Goal: Task Accomplishment & Management: Use online tool/utility

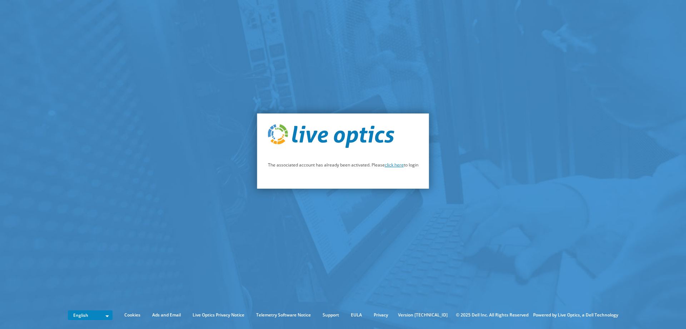
click at [391, 164] on link "click here" at bounding box center [394, 165] width 19 height 6
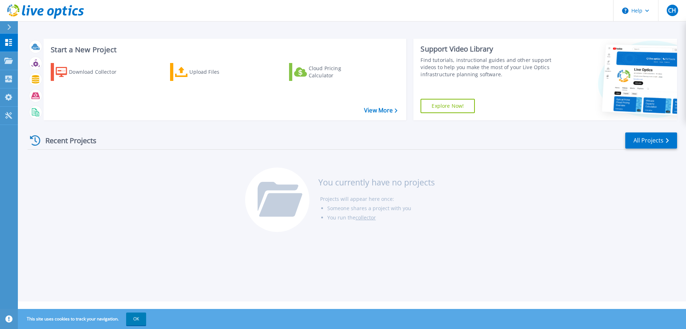
drag, startPoint x: 239, startPoint y: 118, endPoint x: 210, endPoint y: 93, distance: 38.3
click at [238, 118] on div "Start a New Project Download Collector Upload Files Cloud Pricing Calculator Vi…" at bounding box center [225, 80] width 363 height 82
click at [199, 76] on div "Upload Files" at bounding box center [217, 72] width 57 height 14
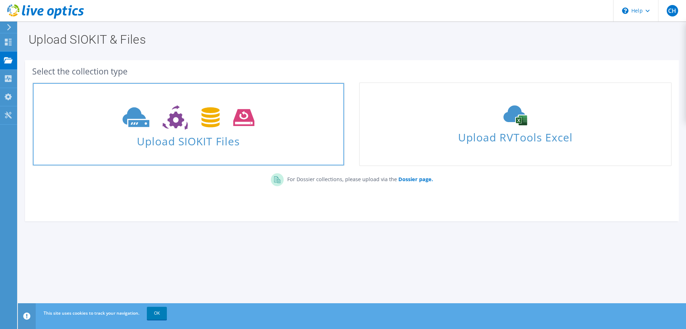
click at [195, 122] on icon at bounding box center [189, 117] width 132 height 25
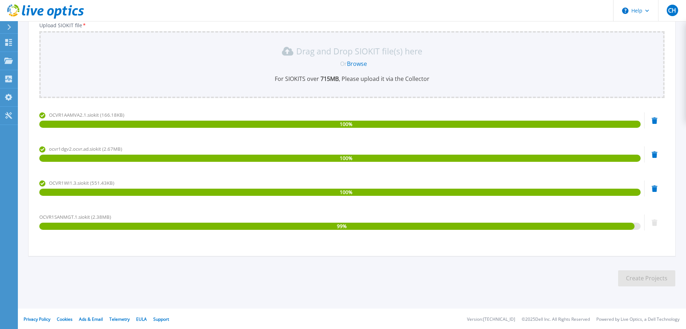
scroll to position [92, 0]
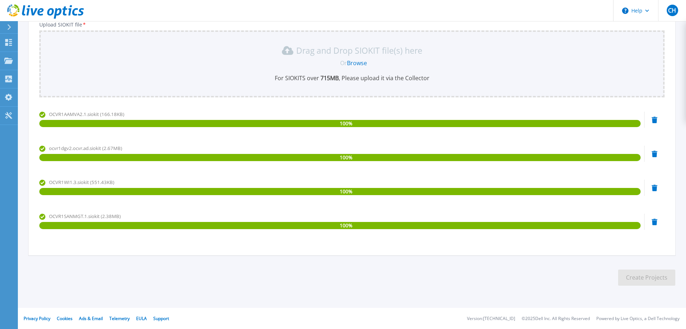
click at [399, 277] on section "Upload SIOKIT You may upload multiple SIOKIT files at the same time. All the Op…" at bounding box center [352, 115] width 669 height 372
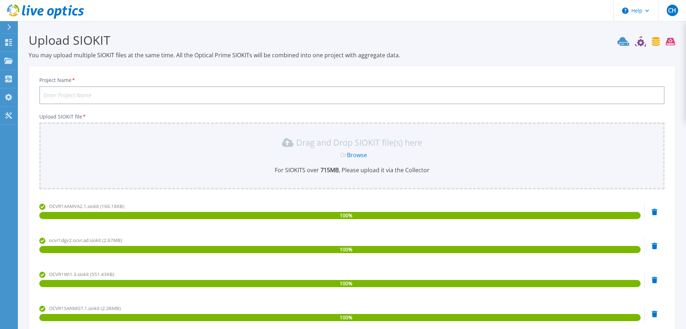
click at [84, 100] on input "Project Name *" at bounding box center [352, 95] width 626 height 18
type input "O"
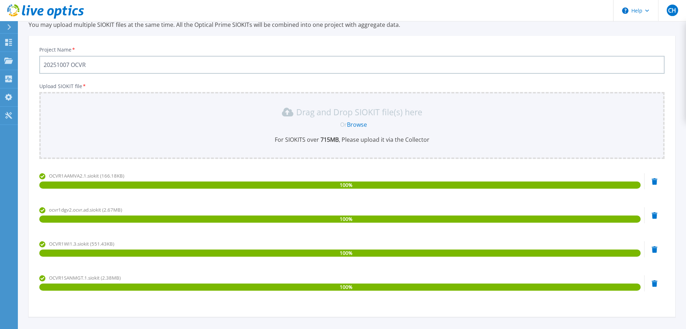
scroll to position [77, 0]
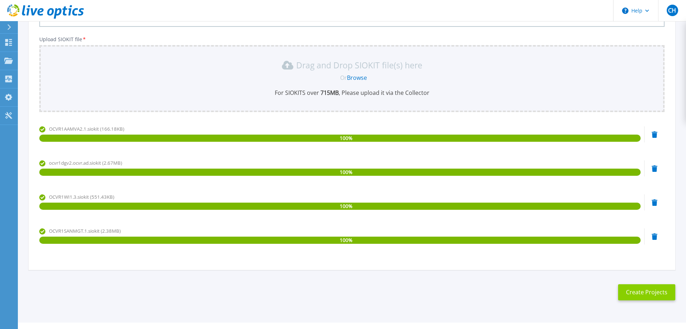
type input "20251007 OCVR"
click at [647, 289] on button "Create Projects" at bounding box center [646, 292] width 57 height 16
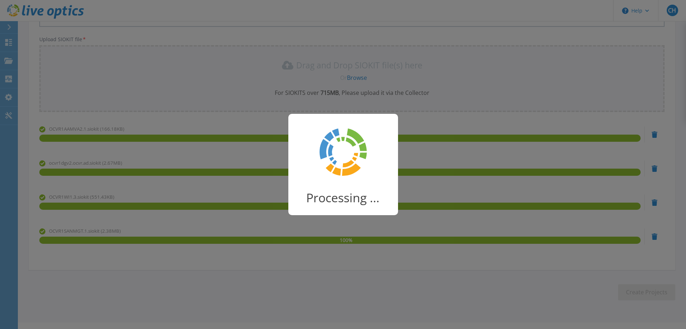
scroll to position [11, 0]
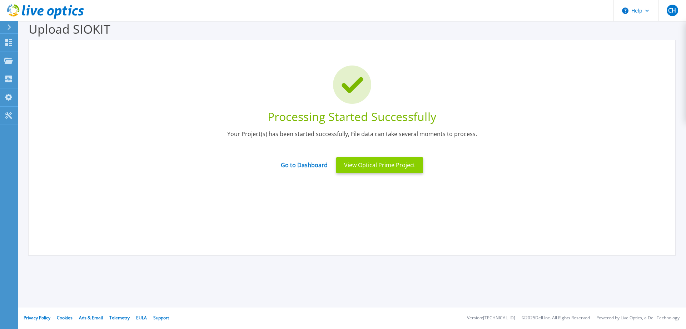
click at [395, 166] on button "View Optical Prime Project" at bounding box center [379, 165] width 87 height 16
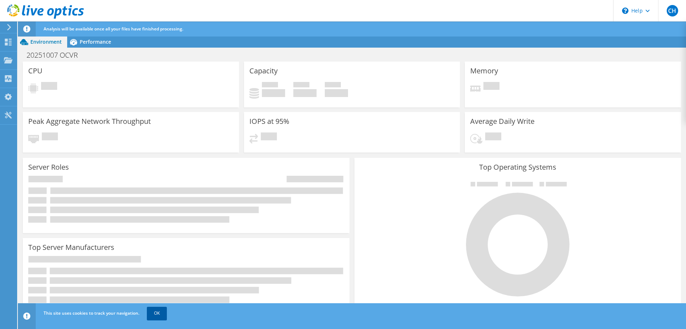
click at [158, 313] on link "OK" at bounding box center [157, 312] width 20 height 13
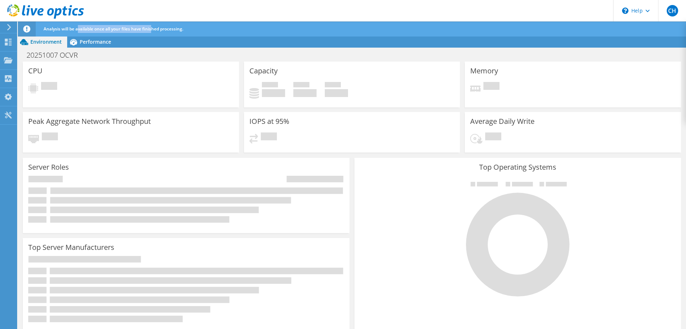
drag, startPoint x: 79, startPoint y: 30, endPoint x: 153, endPoint y: 31, distance: 74.0
click at [153, 31] on span "Analysis will be available once all your files have finished processing." at bounding box center [114, 29] width 140 height 6
drag, startPoint x: 162, startPoint y: 30, endPoint x: 166, endPoint y: 29, distance: 4.3
click at [162, 30] on span "Analysis will be available once all your files have finished processing." at bounding box center [114, 29] width 140 height 6
drag, startPoint x: 166, startPoint y: 29, endPoint x: 128, endPoint y: 29, distance: 38.3
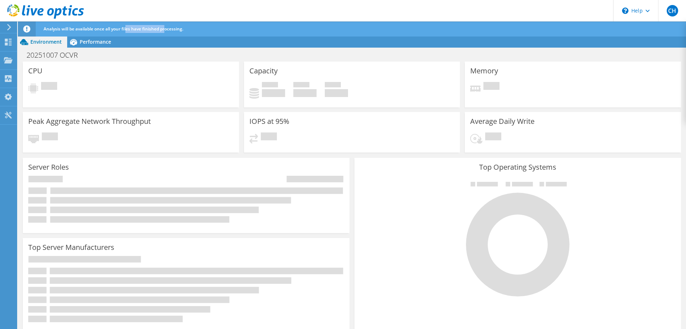
click at [128, 29] on span "Analysis will be available once all your files have finished processing." at bounding box center [114, 29] width 140 height 6
click at [99, 41] on span "Performance" at bounding box center [95, 41] width 31 height 7
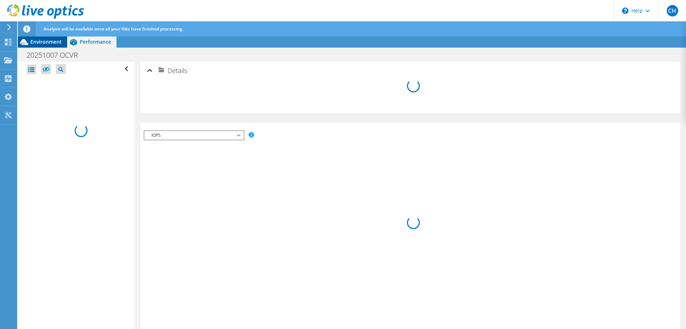
click at [42, 43] on span "Environment" at bounding box center [45, 41] width 31 height 7
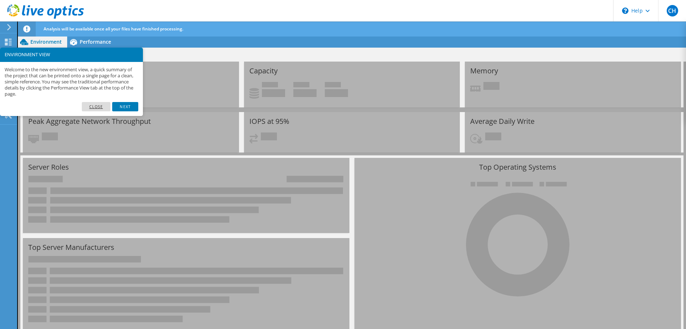
click at [90, 108] on link "Close" at bounding box center [96, 106] width 29 height 9
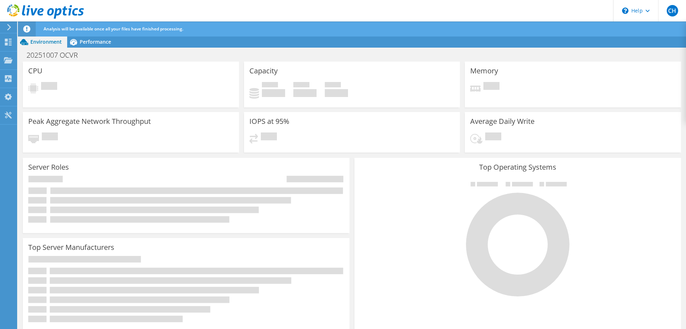
click at [10, 27] on use at bounding box center [9, 27] width 4 height 6
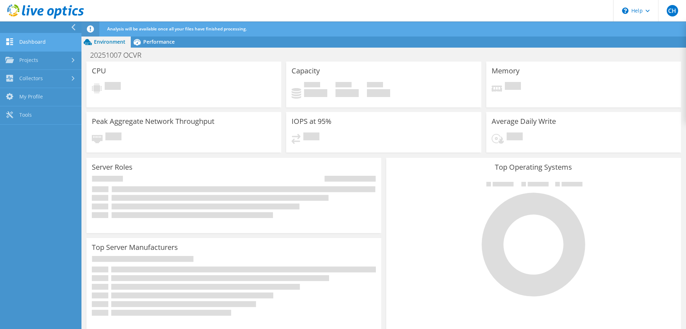
click at [46, 43] on link "Dashboard" at bounding box center [41, 42] width 82 height 18
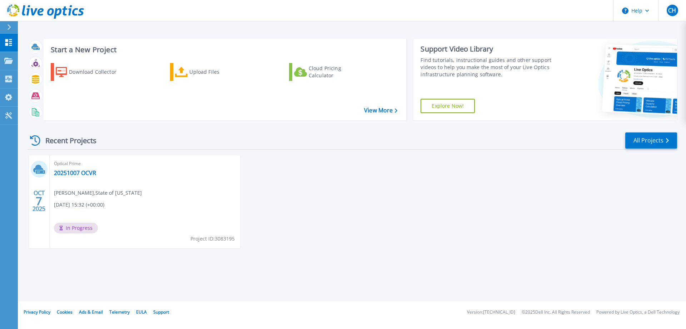
click at [304, 258] on div "[DATE] Optical Prime 20251007 OCVR [PERSON_NAME] , State of [US_STATE] [DATE] 1…" at bounding box center [350, 208] width 656 height 107
drag, startPoint x: 117, startPoint y: 192, endPoint x: 92, endPoint y: 192, distance: 25.7
click at [97, 192] on span "Caleb Hollingsworth , State of Oregon" at bounding box center [98, 193] width 88 height 8
drag, startPoint x: 80, startPoint y: 192, endPoint x: 117, endPoint y: 190, distance: 37.6
click at [117, 190] on span "Caleb Hollingsworth , State of Oregon" at bounding box center [98, 193] width 88 height 8
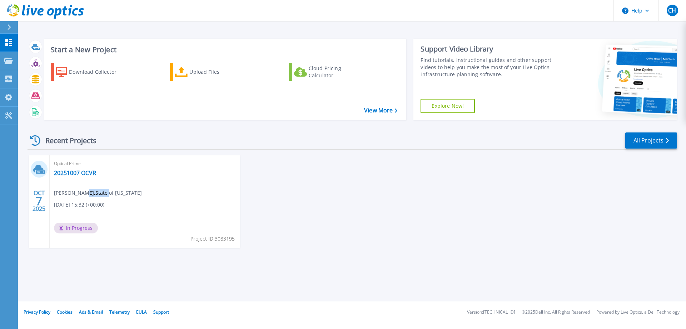
click at [117, 190] on span "Caleb Hollingsworth , State of Oregon" at bounding box center [98, 193] width 88 height 8
click at [70, 173] on link "20251007 OCVR" at bounding box center [75, 172] width 42 height 7
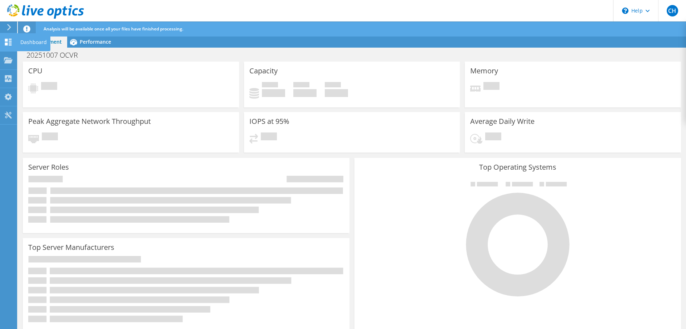
click at [26, 41] on div "Dashboard" at bounding box center [34, 42] width 34 height 18
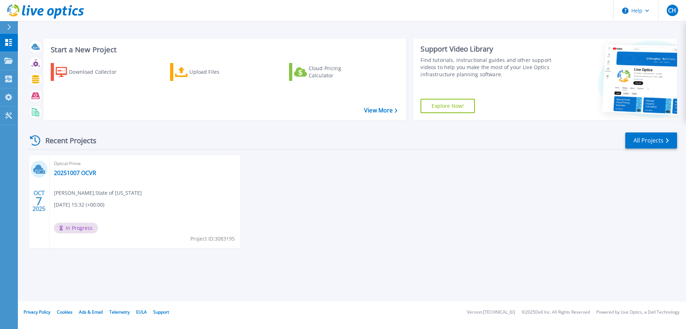
click at [356, 212] on div "OCT 7 2025 Optical Prime 20251007 OCVR Caleb Hollingsworth , State of Oregon 10…" at bounding box center [350, 208] width 656 height 107
click at [83, 172] on link "20251007 OCVR" at bounding box center [75, 172] width 42 height 7
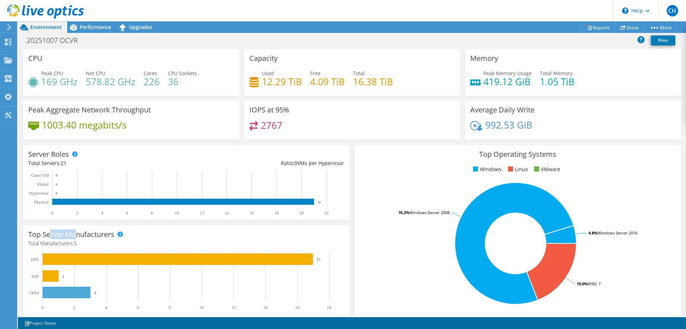
drag, startPoint x: 52, startPoint y: 234, endPoint x: 84, endPoint y: 233, distance: 31.8
click at [83, 233] on h3 "Top Server Manufacturers" at bounding box center [71, 234] width 86 height 8
click at [90, 232] on h3 "Top Server Manufacturers" at bounding box center [71, 234] width 86 height 8
drag, startPoint x: 93, startPoint y: 232, endPoint x: 63, endPoint y: 232, distance: 30.4
click at [63, 232] on h3 "Top Server Manufacturers" at bounding box center [71, 234] width 86 height 8
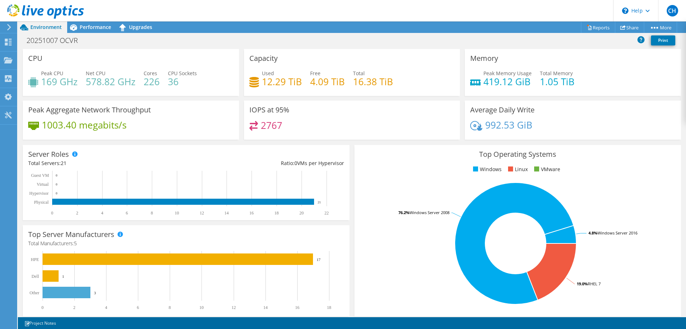
click at [63, 232] on h3 "Top Server Manufacturers" at bounding box center [71, 234] width 86 height 8
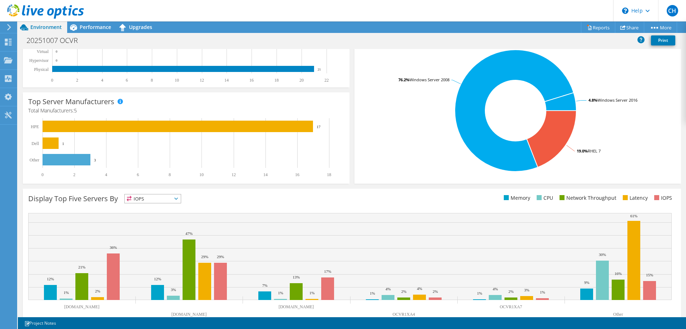
scroll to position [149, 0]
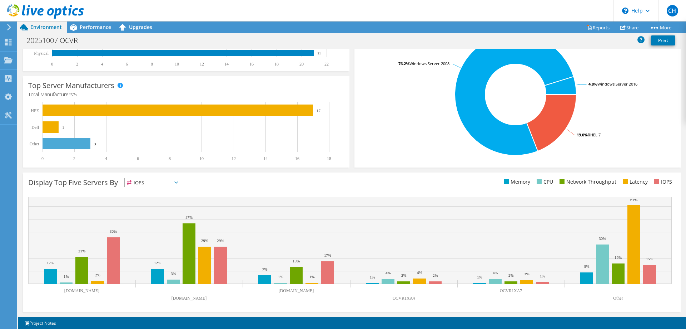
click at [176, 182] on icon at bounding box center [176, 182] width 4 height 2
click at [164, 200] on li "Memory" at bounding box center [153, 202] width 56 height 10
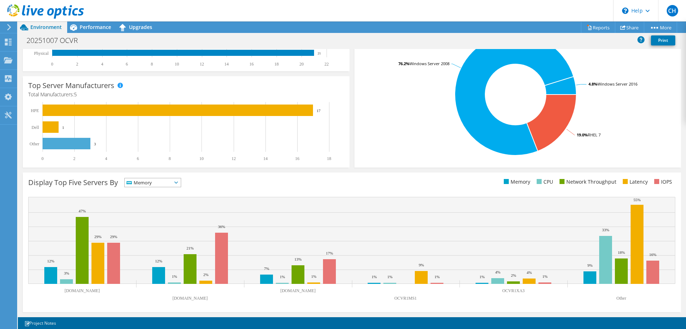
click at [178, 183] on icon at bounding box center [176, 182] width 4 height 2
click at [163, 213] on li "CPU" at bounding box center [153, 212] width 56 height 10
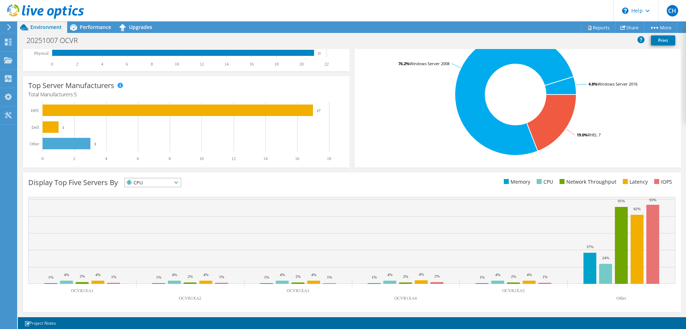
click at [180, 181] on span "CPU" at bounding box center [153, 182] width 56 height 9
click at [155, 221] on li "Network Throughput" at bounding box center [153, 222] width 56 height 10
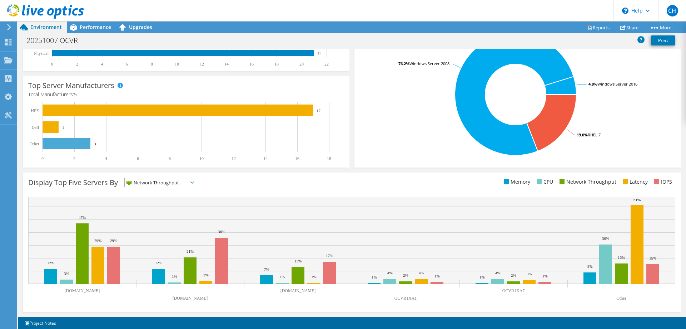
click at [199, 177] on div "Display Top Five Servers By Network Throughput IOPS" at bounding box center [352, 241] width 659 height 139
click at [192, 183] on span "Network Throughput" at bounding box center [161, 182] width 72 height 9
click at [157, 232] on li "Latency" at bounding box center [161, 232] width 72 height 10
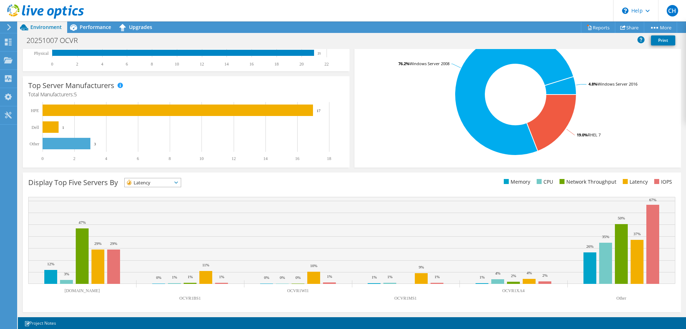
click at [179, 184] on span "Latency" at bounding box center [153, 182] width 56 height 9
click at [165, 184] on span "Latency" at bounding box center [148, 182] width 47 height 9
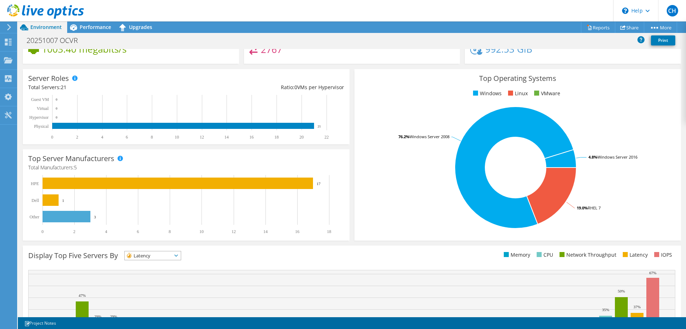
scroll to position [0, 0]
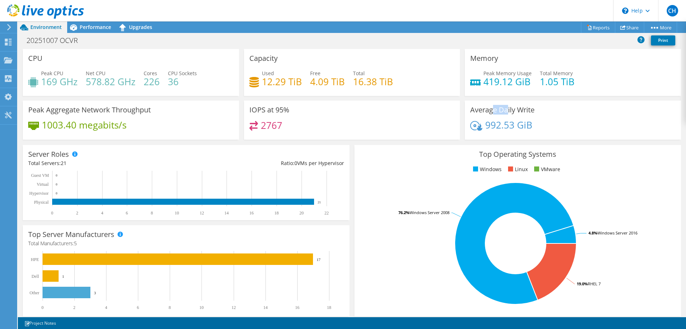
drag, startPoint x: 492, startPoint y: 113, endPoint x: 523, endPoint y: 108, distance: 31.5
click at [510, 109] on h3 "Average Daily Write" at bounding box center [502, 110] width 64 height 8
drag, startPoint x: 524, startPoint y: 108, endPoint x: 488, endPoint y: 112, distance: 36.3
click at [488, 112] on h3 "Average Daily Write" at bounding box center [502, 110] width 64 height 8
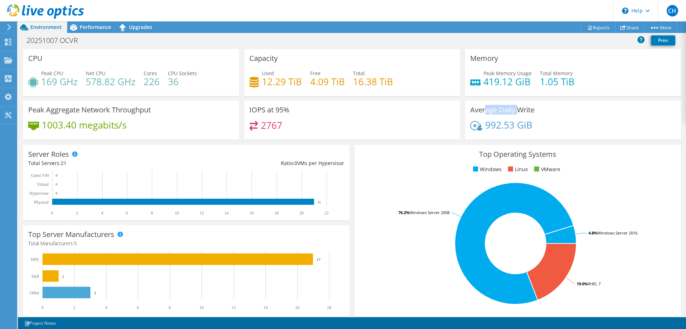
drag, startPoint x: 486, startPoint y: 112, endPoint x: 521, endPoint y: 108, distance: 34.9
click at [521, 108] on h3 "Average Daily Write" at bounding box center [502, 110] width 64 height 8
drag, startPoint x: 42, startPoint y: 112, endPoint x: 131, endPoint y: 110, distance: 89.0
click at [131, 110] on h3 "Peak Aggregate Network Throughput" at bounding box center [89, 110] width 123 height 8
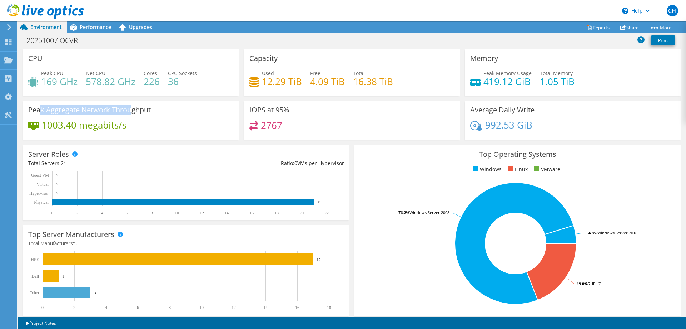
click at [131, 110] on h3 "Peak Aggregate Network Throughput" at bounding box center [89, 110] width 123 height 8
drag, startPoint x: 131, startPoint y: 110, endPoint x: 46, endPoint y: 110, distance: 84.7
click at [46, 110] on h3 "Peak Aggregate Network Throughput" at bounding box center [89, 110] width 123 height 8
click at [82, 27] on span "Performance" at bounding box center [95, 27] width 31 height 7
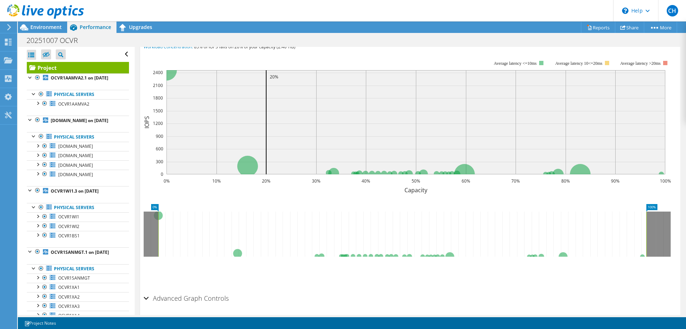
scroll to position [193, 0]
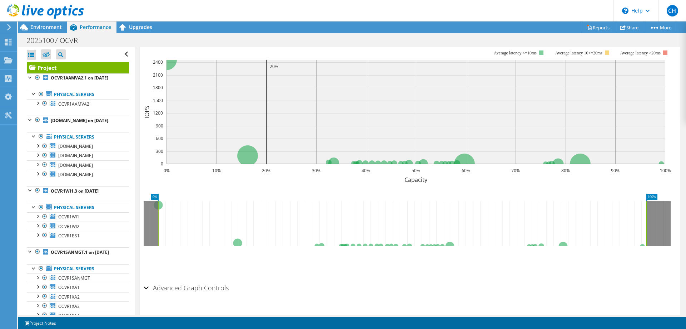
click at [144, 280] on div "Advanced Graph Controls" at bounding box center [410, 287] width 533 height 15
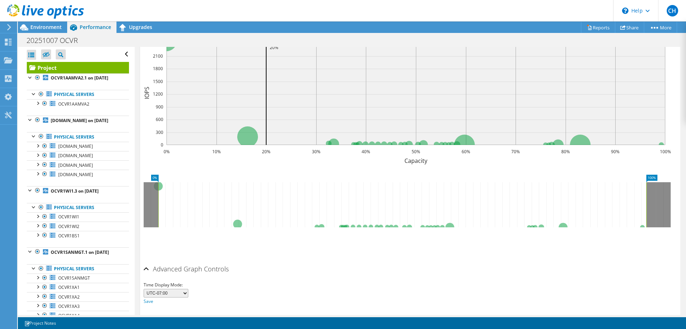
scroll to position [218, 0]
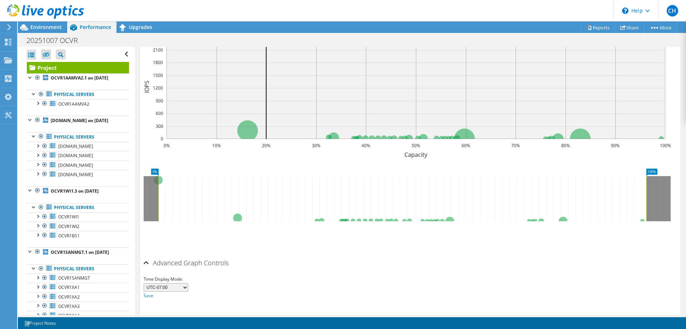
click at [148, 255] on div "Advanced Graph Controls" at bounding box center [410, 262] width 533 height 15
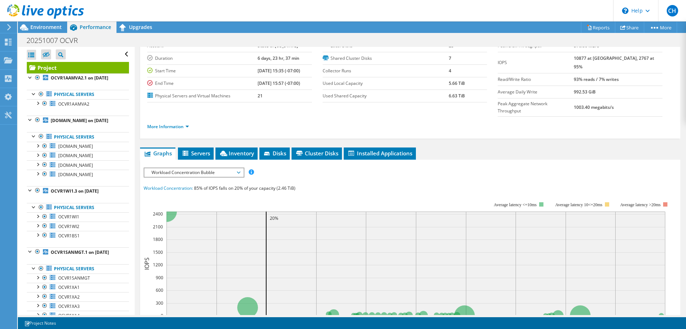
scroll to position [10, 0]
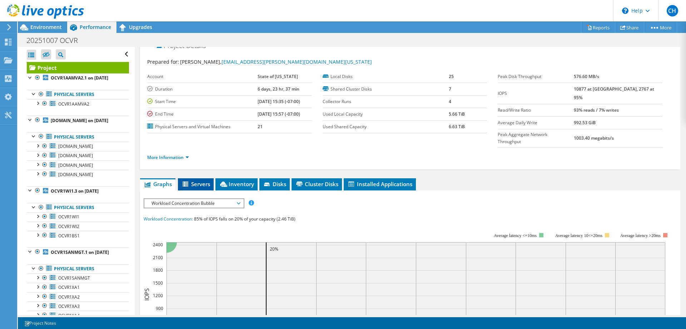
click at [199, 180] on span "Servers" at bounding box center [196, 183] width 29 height 7
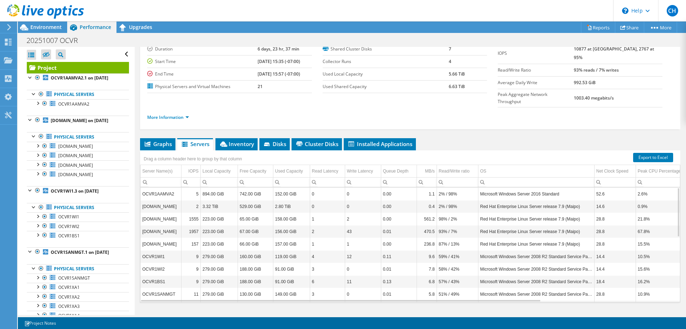
scroll to position [43, 0]
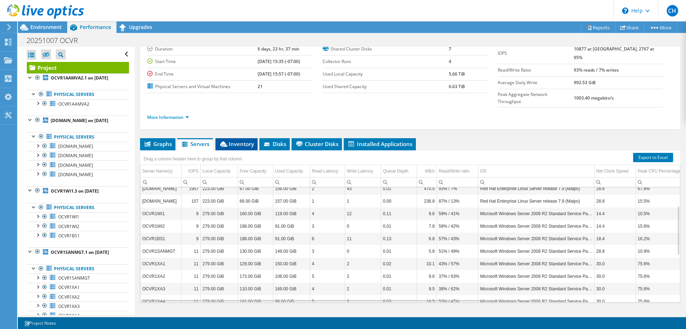
click at [222, 141] on icon at bounding box center [223, 143] width 7 height 5
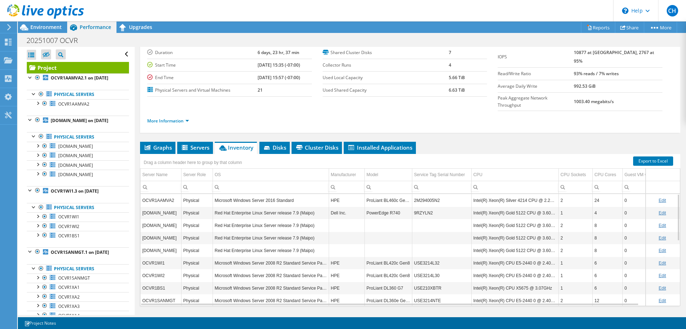
scroll to position [50, 0]
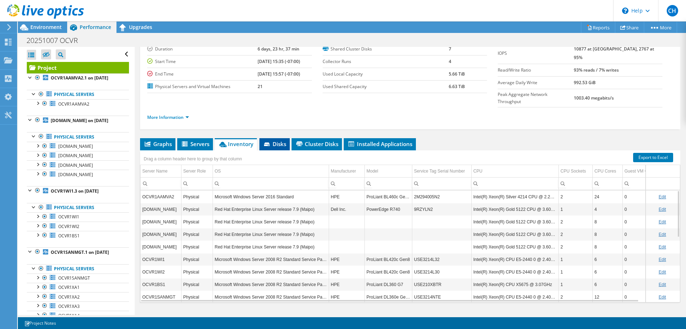
click at [277, 140] on span "Disks" at bounding box center [274, 143] width 23 height 7
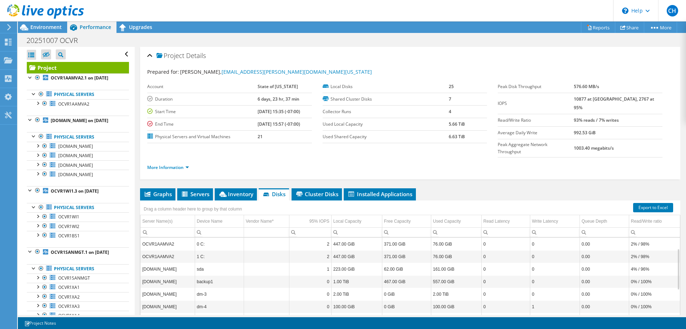
scroll to position [0, 0]
click at [306, 171] on div "Project Details Prepared for: [PERSON_NAME], [PERSON_NAME][EMAIL_ADDRESS][PERSO…" at bounding box center [410, 213] width 551 height 333
click at [307, 191] on span "Cluster Disks" at bounding box center [316, 194] width 43 height 7
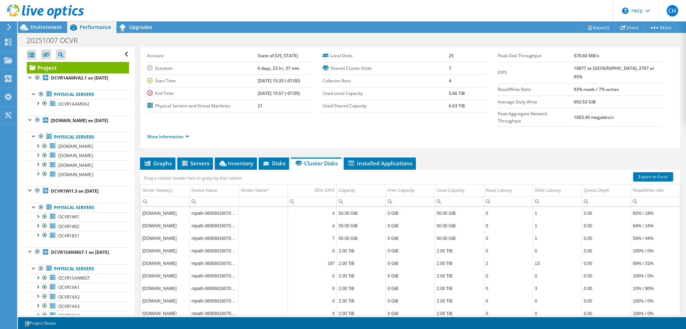
scroll to position [50, 0]
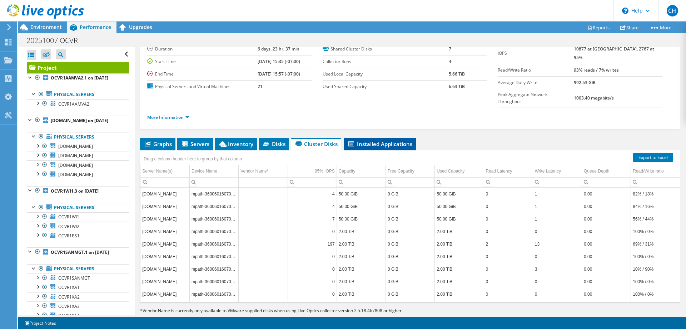
click at [398, 140] on span "Installed Applications" at bounding box center [379, 143] width 65 height 7
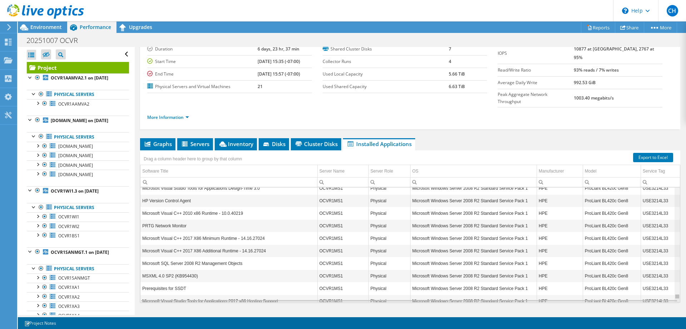
scroll to position [30018, 0]
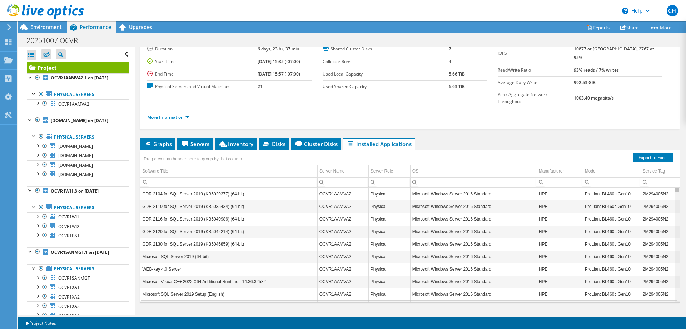
drag, startPoint x: 679, startPoint y: 216, endPoint x: 664, endPoint y: 159, distance: 58.9
click at [664, 159] on body "CH End User [PERSON_NAME] [EMAIL_ADDRESS][PERSON_NAME][DOMAIN_NAME][US_STATE] S…" at bounding box center [343, 164] width 686 height 329
click at [161, 140] on span "Graphs" at bounding box center [158, 143] width 28 height 7
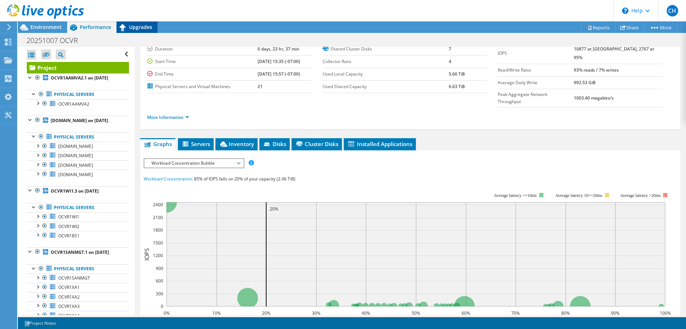
click at [152, 26] on div "Upgrades" at bounding box center [137, 26] width 41 height 11
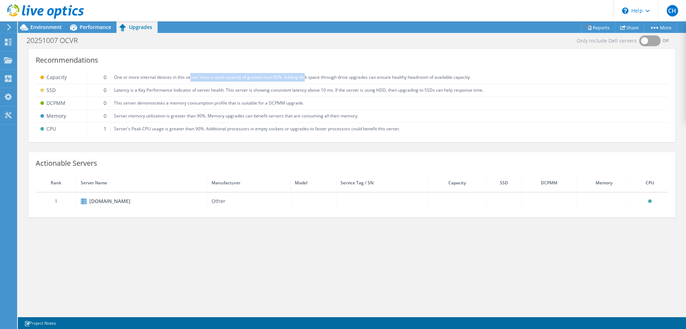
drag, startPoint x: 193, startPoint y: 75, endPoint x: 313, endPoint y: 72, distance: 120.5
click at [305, 73] on td "One or more internal devices in this server have a used capacity of greater tha…" at bounding box center [389, 77] width 558 height 13
drag, startPoint x: 324, startPoint y: 71, endPoint x: 327, endPoint y: 73, distance: 4.0
click at [324, 71] on td "One or more internal devices in this server have a used capacity of greater tha…" at bounding box center [389, 77] width 558 height 13
drag, startPoint x: 323, startPoint y: 76, endPoint x: 233, endPoint y: 77, distance: 90.1
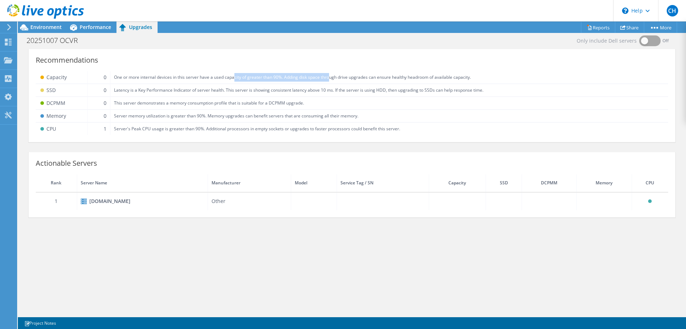
click at [233, 77] on td "One or more internal devices in this server have a used capacity of greater tha…" at bounding box center [389, 77] width 558 height 13
drag, startPoint x: 233, startPoint y: 77, endPoint x: 232, endPoint y: 81, distance: 4.4
click at [233, 77] on td "One or more internal devices in this server have a used capacity of greater tha…" at bounding box center [389, 77] width 558 height 13
drag, startPoint x: 103, startPoint y: 200, endPoint x: 134, endPoint y: 202, distance: 30.8
click at [134, 202] on div "[DOMAIN_NAME]" at bounding box center [142, 201] width 123 height 9
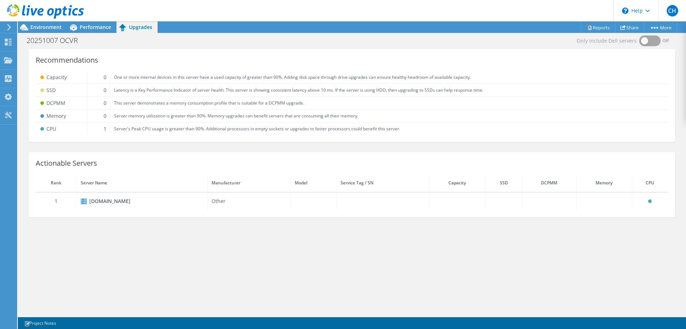
drag, startPoint x: 134, startPoint y: 202, endPoint x: 141, endPoint y: 200, distance: 7.5
click at [135, 202] on div "[DOMAIN_NAME]" at bounding box center [142, 201] width 123 height 9
drag, startPoint x: 141, startPoint y: 200, endPoint x: 75, endPoint y: 204, distance: 65.9
click at [77, 204] on td "[DOMAIN_NAME]" at bounding box center [142, 201] width 131 height 18
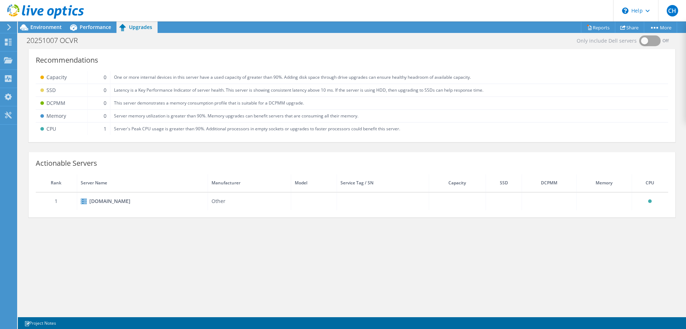
click at [97, 203] on div "[DOMAIN_NAME]" at bounding box center [142, 201] width 123 height 9
click at [90, 25] on span "Performance" at bounding box center [95, 27] width 31 height 7
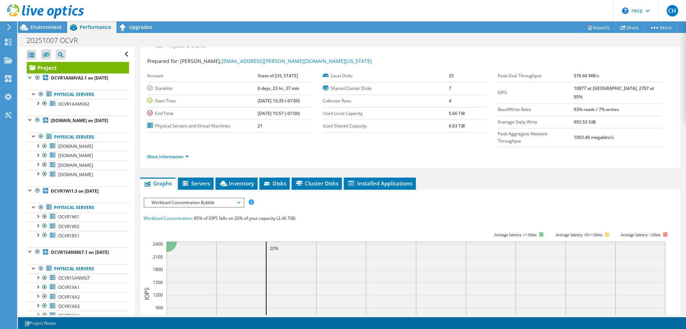
scroll to position [0, 0]
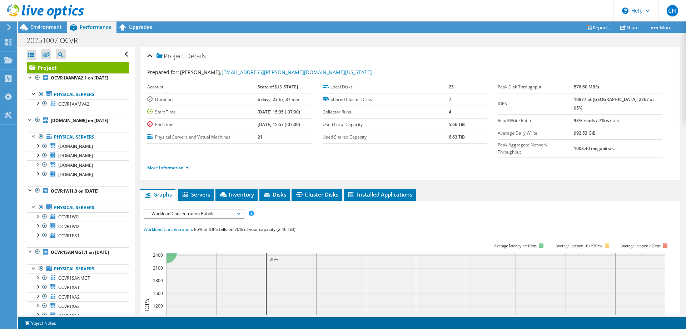
click at [186, 162] on ul "More Information" at bounding box center [410, 167] width 526 height 10
click at [186, 164] on link "More Information" at bounding box center [168, 167] width 42 height 6
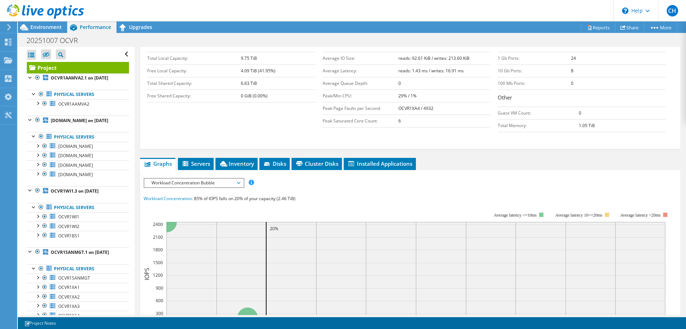
scroll to position [119, 0]
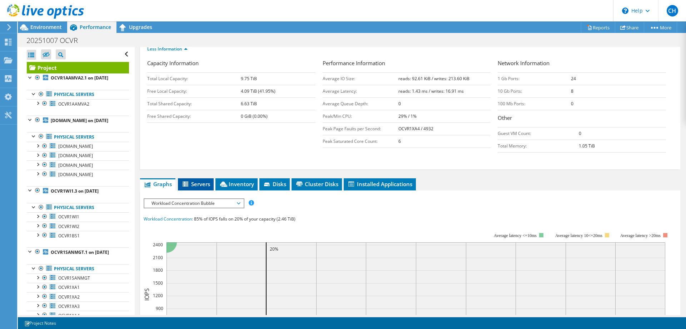
click at [193, 180] on span "Servers" at bounding box center [196, 183] width 29 height 7
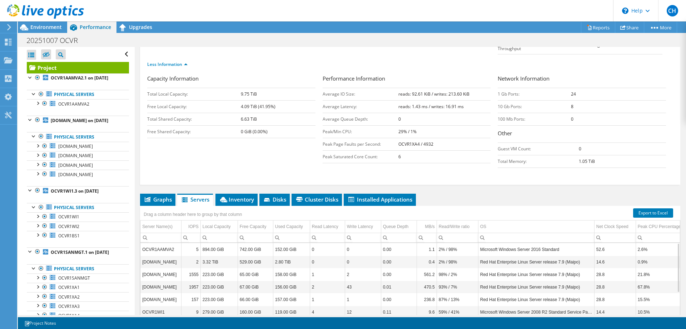
scroll to position [109, 0]
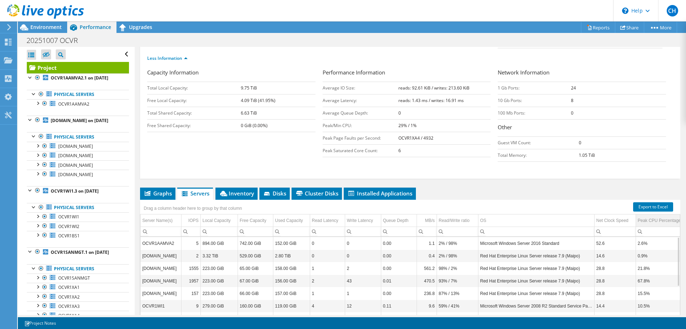
click at [660, 216] on div "Peak CPU Percentage" at bounding box center [659, 220] width 43 height 9
click at [651, 216] on div "Peak CPU Percentage" at bounding box center [658, 220] width 40 height 9
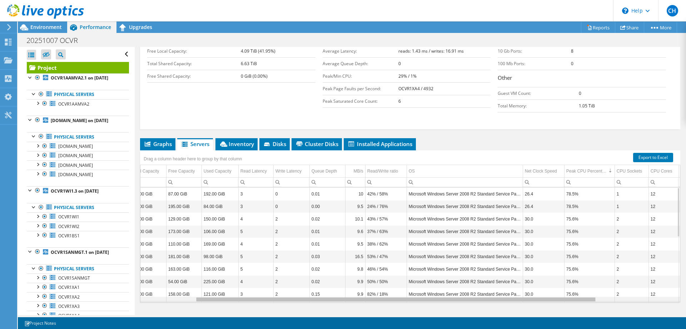
scroll to position [0, 95]
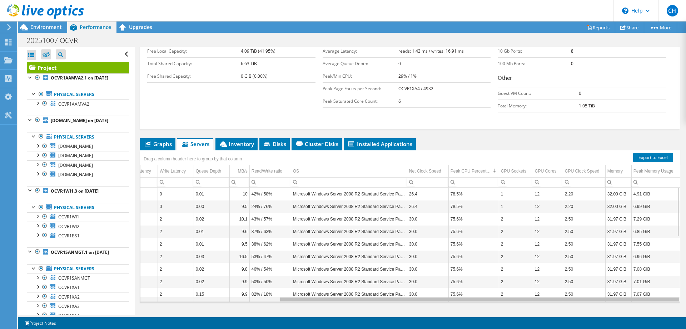
drag, startPoint x: 507, startPoint y: 285, endPoint x: 661, endPoint y: 294, distance: 155.1
click at [661, 294] on body "CH End User [PERSON_NAME] [EMAIL_ADDRESS][PERSON_NAME][DOMAIN_NAME][US_STATE] S…" at bounding box center [343, 164] width 686 height 329
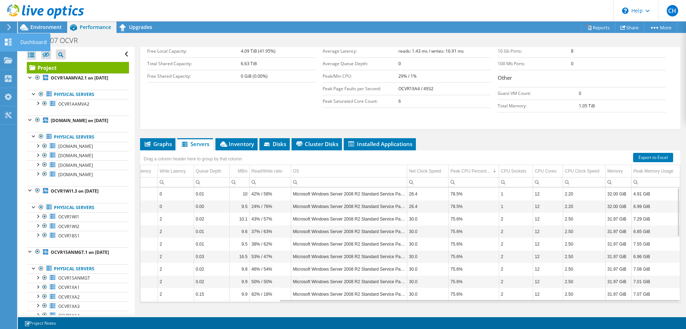
click at [29, 40] on div "Dashboard" at bounding box center [34, 42] width 34 height 18
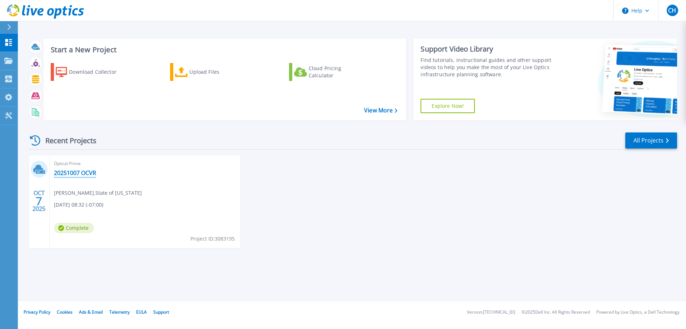
click at [72, 174] on link "20251007 OCVR" at bounding box center [75, 172] width 42 height 7
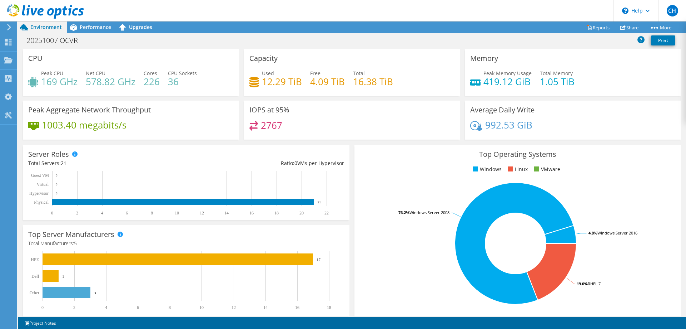
click at [46, 63] on div "CPU Peak CPU 169 GHz Net CPU 578.82 GHz Cores 226 CPU Sockets 36" at bounding box center [131, 72] width 216 height 47
click at [587, 24] on link "Reports" at bounding box center [598, 27] width 34 height 11
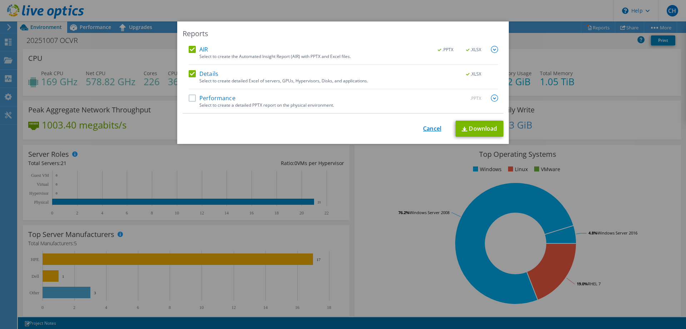
click at [428, 130] on link "Cancel" at bounding box center [432, 128] width 18 height 7
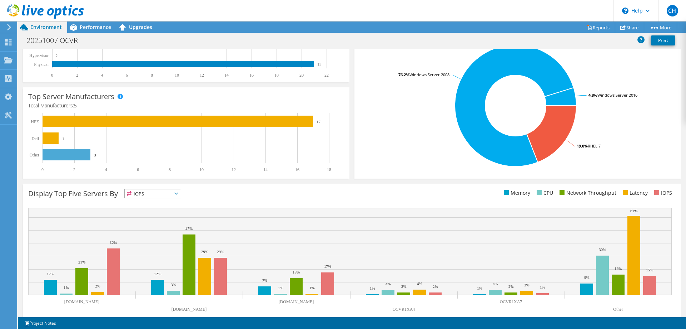
scroll to position [149, 0]
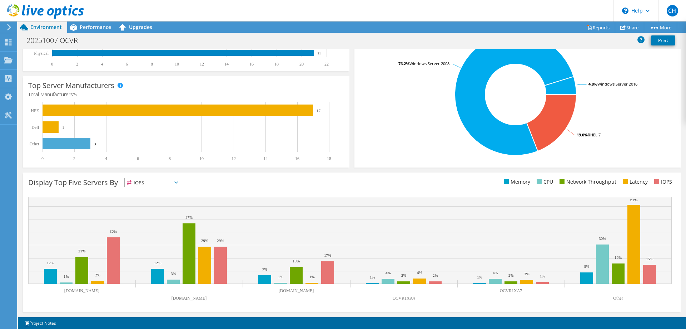
click at [178, 181] on icon at bounding box center [176, 182] width 4 height 2
drag, startPoint x: 152, startPoint y: 210, endPoint x: 158, endPoint y: 204, distance: 9.1
click at [152, 211] on li "CPU" at bounding box center [153, 212] width 56 height 10
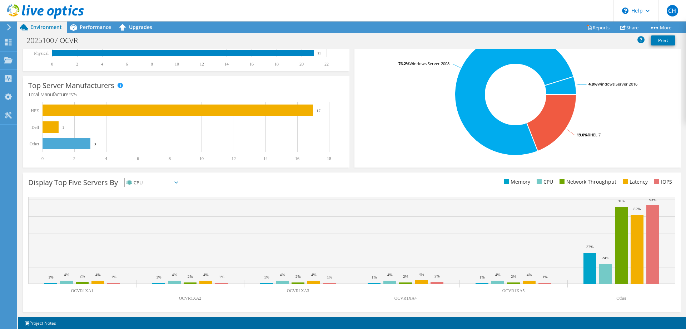
click at [231, 181] on div "Display Top Five Servers By CPU IOPS" at bounding box center [190, 184] width 324 height 12
click at [175, 183] on span "CPU" at bounding box center [153, 182] width 56 height 9
click at [166, 188] on li "IOPS" at bounding box center [153, 192] width 56 height 10
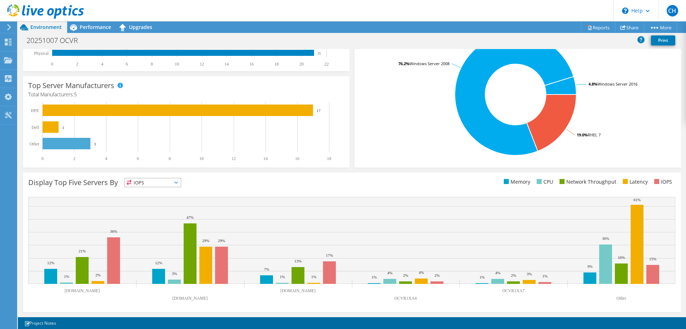
click at [178, 182] on icon at bounding box center [176, 182] width 4 height 2
click at [170, 199] on li "Memory" at bounding box center [153, 202] width 56 height 10
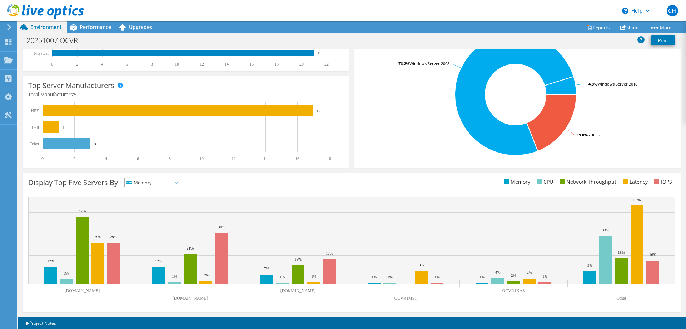
click at [178, 183] on icon at bounding box center [176, 182] width 4 height 2
click at [249, 183] on div "Display Top Five Servers By Memory IOPS" at bounding box center [190, 184] width 324 height 12
click at [74, 28] on icon at bounding box center [73, 27] width 13 height 13
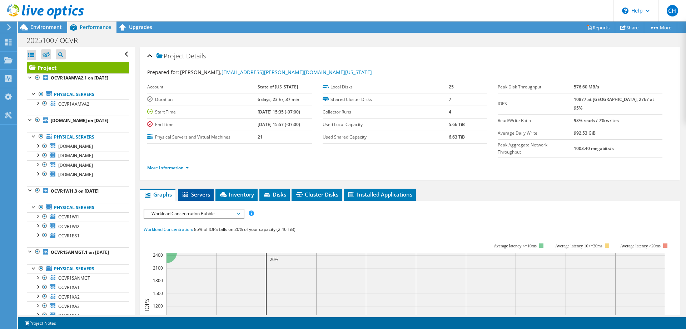
click at [198, 191] on span "Servers" at bounding box center [196, 194] width 29 height 7
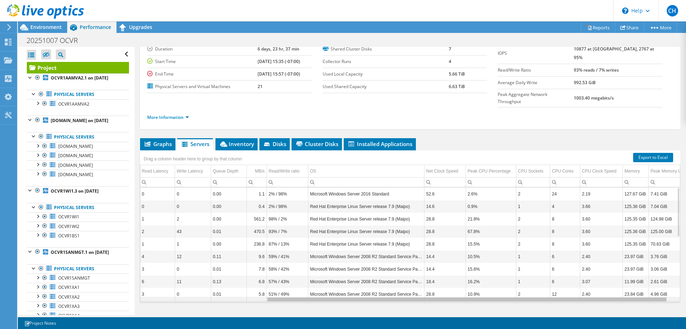
drag, startPoint x: 457, startPoint y: 285, endPoint x: 587, endPoint y: 288, distance: 130.9
click at [587, 288] on body "CH End User [PERSON_NAME] [EMAIL_ADDRESS][PERSON_NAME][DOMAIN_NAME][US_STATE] S…" at bounding box center [343, 164] width 686 height 329
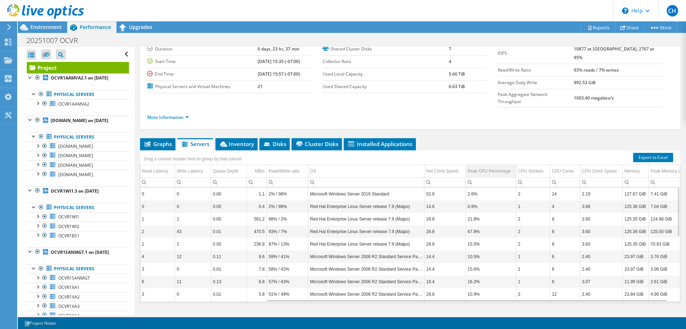
click at [492, 167] on div "Peak CPU Percentage" at bounding box center [489, 171] width 43 height 9
click at [501, 167] on div "Peak CPU Percentage" at bounding box center [488, 171] width 40 height 9
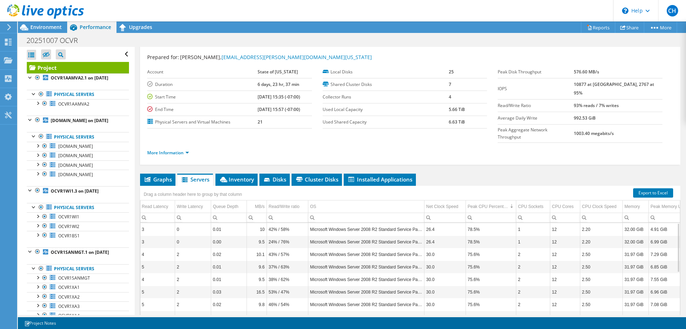
scroll to position [14, 0]
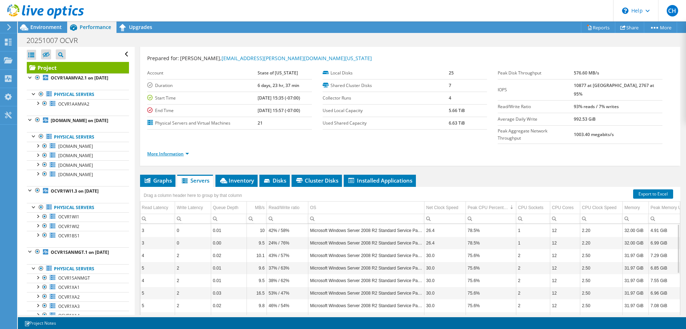
click at [184, 151] on link "More Information" at bounding box center [168, 154] width 42 height 6
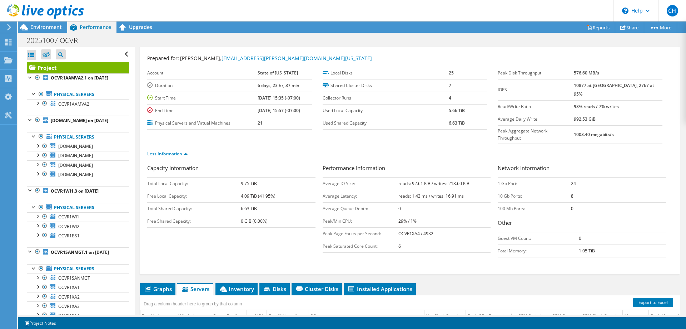
click at [184, 151] on link "Less Information" at bounding box center [167, 154] width 40 height 6
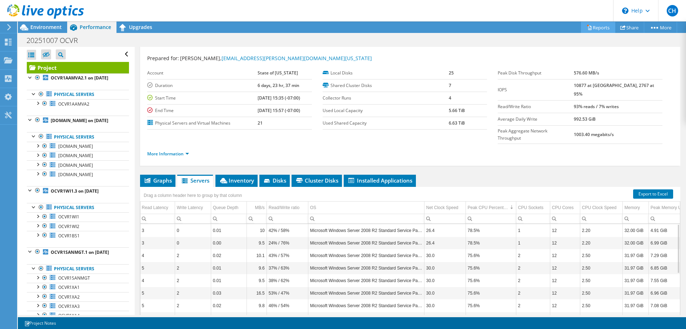
click at [597, 26] on link "Reports" at bounding box center [598, 27] width 34 height 11
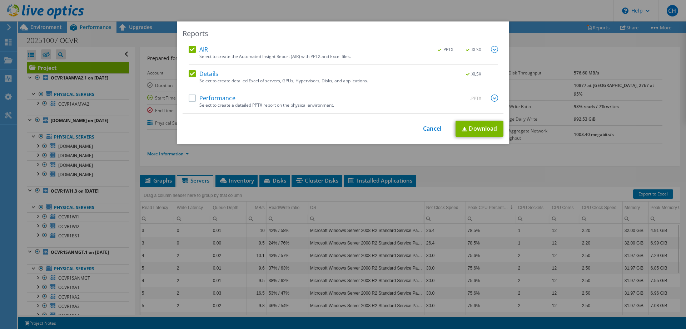
click at [214, 99] on label "Performance" at bounding box center [212, 97] width 47 height 7
click at [0, 0] on input "Performance" at bounding box center [0, 0] width 0 height 0
click at [488, 129] on link "Download" at bounding box center [480, 128] width 48 height 16
click at [426, 128] on link "Cancel" at bounding box center [432, 128] width 18 height 7
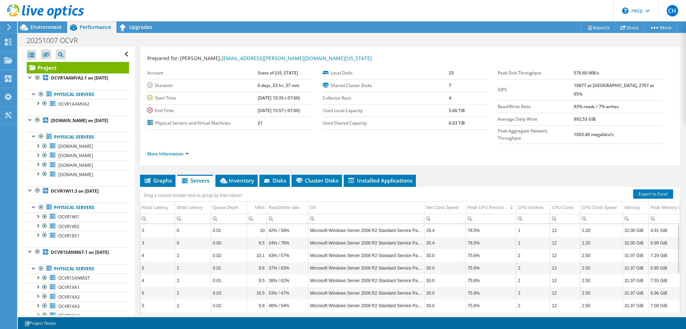
click at [472, 174] on ul "Graphs Servers Inventory Hypervisor Disks Cluster Disks Installed Applications" at bounding box center [410, 180] width 541 height 12
click at [43, 29] on span "Environment" at bounding box center [45, 27] width 31 height 7
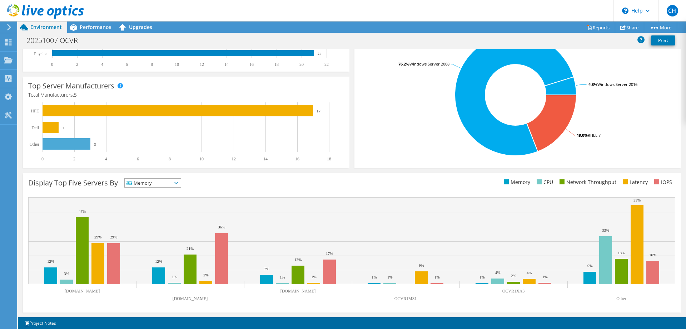
scroll to position [149, 0]
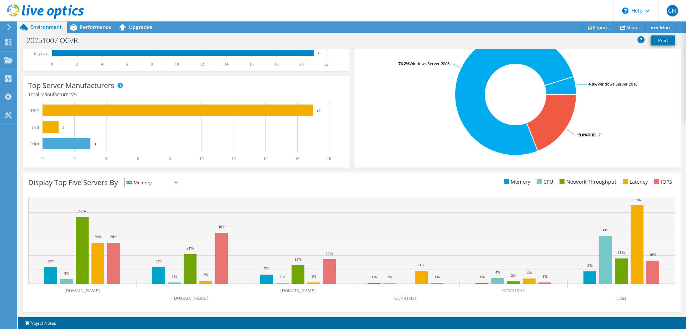
click at [167, 177] on div "Display Top Five Servers By Memory IOPS" at bounding box center [352, 241] width 659 height 139
click at [167, 180] on span "Memory" at bounding box center [148, 182] width 47 height 9
click at [166, 222] on li "Network Throughput" at bounding box center [153, 222] width 56 height 10
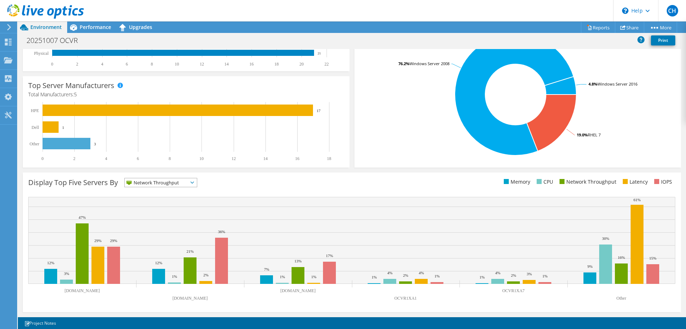
click at [188, 183] on span "Network Throughput" at bounding box center [156, 182] width 63 height 9
click at [156, 234] on li "Latency" at bounding box center [161, 232] width 72 height 10
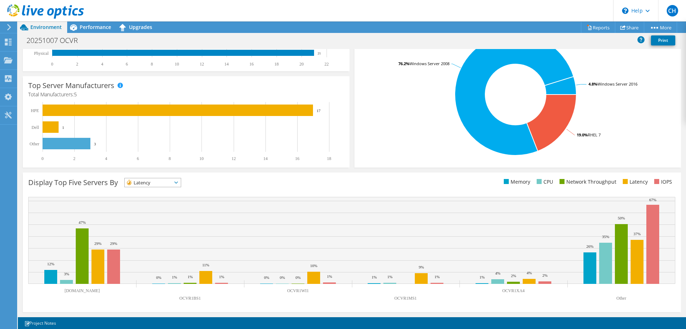
click at [170, 183] on span "Latency" at bounding box center [148, 182] width 47 height 9
click at [169, 223] on li "Network Throughput" at bounding box center [153, 222] width 56 height 10
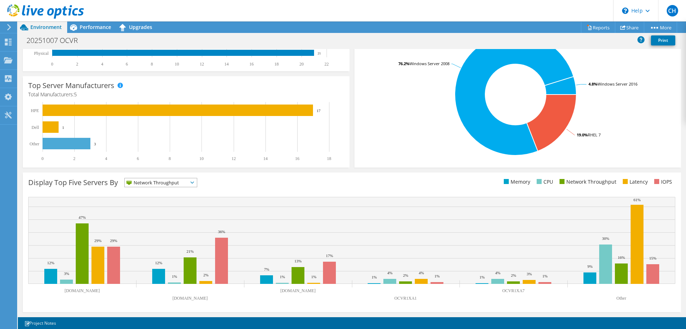
click at [183, 182] on span "Network Throughput" at bounding box center [156, 182] width 63 height 9
click at [174, 193] on li "IOPS" at bounding box center [161, 192] width 72 height 10
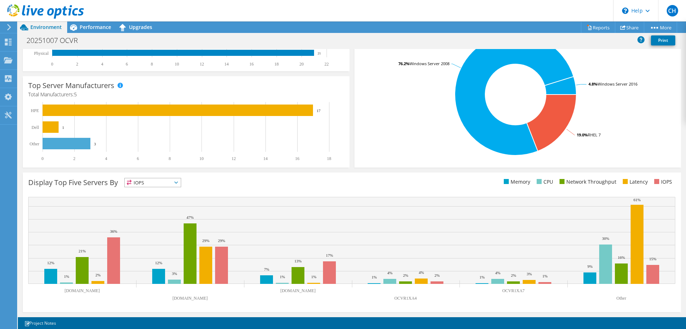
click at [177, 186] on span "IOPS" at bounding box center [153, 182] width 56 height 9
click at [158, 203] on li "Memory" at bounding box center [153, 202] width 56 height 10
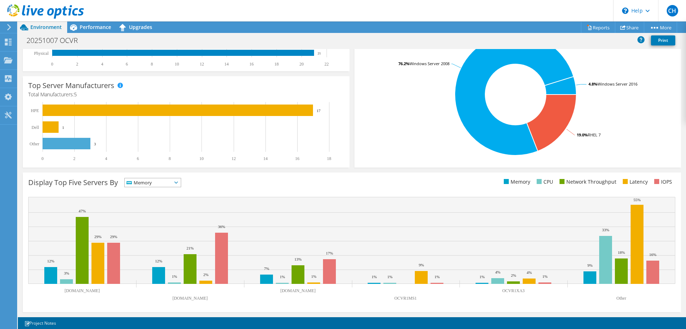
click at [167, 181] on span "Memory" at bounding box center [148, 182] width 47 height 9
click at [154, 214] on li "CPU" at bounding box center [153, 212] width 56 height 10
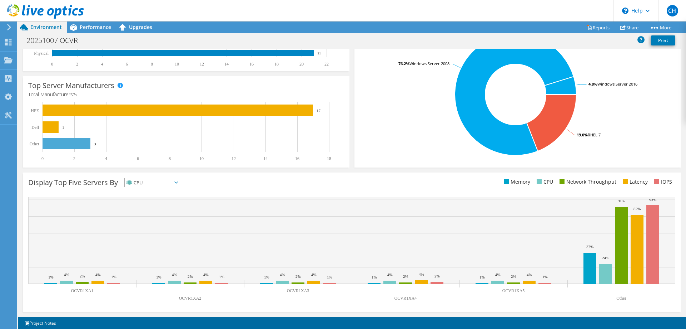
click at [172, 181] on span "CPU" at bounding box center [148, 182] width 47 height 9
click at [165, 190] on li "IOPS" at bounding box center [153, 192] width 56 height 10
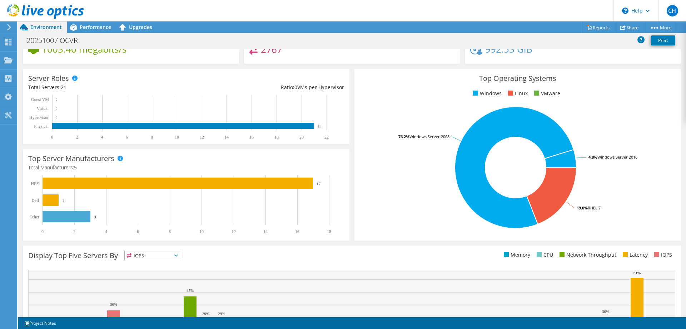
scroll to position [0, 0]
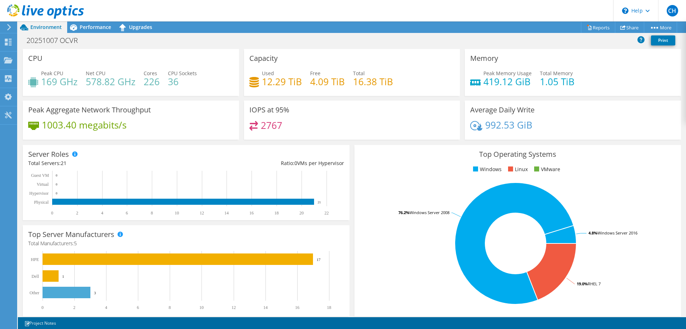
click at [269, 112] on h3 "IOPS at 95%" at bounding box center [270, 110] width 40 height 8
click at [259, 110] on h3 "IOPS at 95%" at bounding box center [270, 110] width 40 height 8
drag, startPoint x: 260, startPoint y: 108, endPoint x: 295, endPoint y: 108, distance: 34.3
click at [295, 108] on div "IOPS at 95% 2767" at bounding box center [352, 119] width 216 height 39
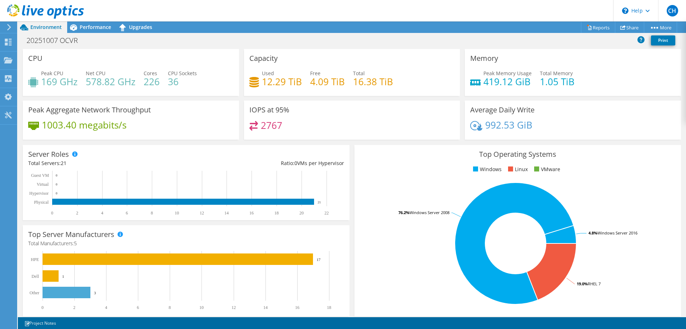
click at [304, 107] on div "IOPS at 95% 2767" at bounding box center [352, 119] width 216 height 39
drag, startPoint x: 300, startPoint y: 107, endPoint x: 247, endPoint y: 108, distance: 53.6
click at [247, 108] on div "IOPS at 95% 2767" at bounding box center [352, 119] width 216 height 39
click at [258, 108] on h3 "IOPS at 95%" at bounding box center [270, 110] width 40 height 8
drag, startPoint x: 250, startPoint y: 109, endPoint x: 344, endPoint y: 109, distance: 94.0
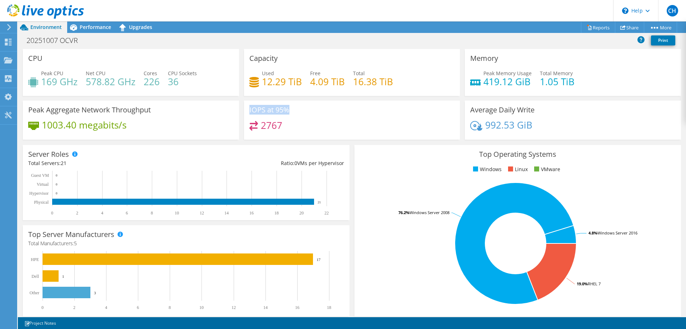
click at [344, 109] on div "IOPS at 95% 2767" at bounding box center [352, 119] width 216 height 39
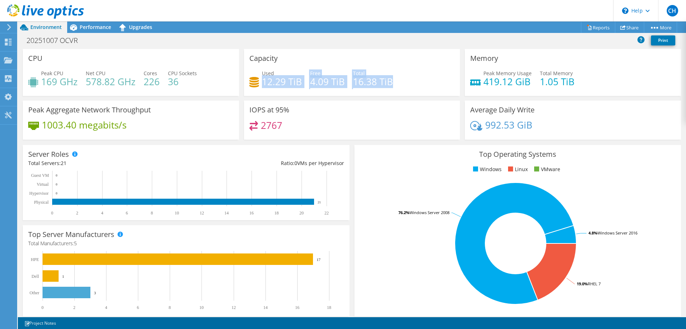
drag, startPoint x: 263, startPoint y: 84, endPoint x: 443, endPoint y: 80, distance: 179.5
click at [440, 80] on div "Used 12.29 TiB Free 4.09 TiB Total 16.38 TiB" at bounding box center [353, 80] width 206 height 23
click at [443, 80] on div "Used 12.29 TiB Free 4.09 TiB Total 16.38 TiB" at bounding box center [353, 80] width 206 height 23
drag, startPoint x: 406, startPoint y: 80, endPoint x: 269, endPoint y: 81, distance: 136.9
click at [269, 81] on div "Used 12.29 TiB Free 4.09 TiB Total 16.38 TiB" at bounding box center [353, 80] width 206 height 23
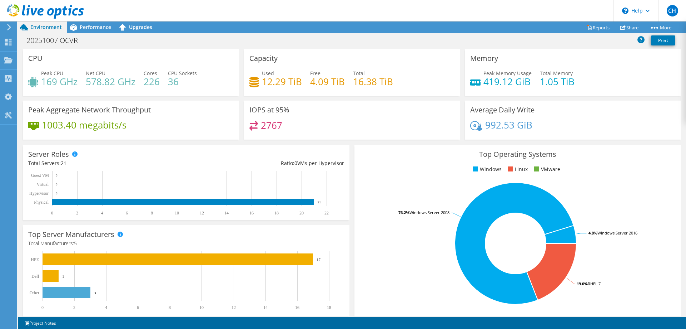
click at [269, 81] on h4 "12.29 TiB" at bounding box center [282, 82] width 40 height 8
drag, startPoint x: 85, startPoint y: 123, endPoint x: 60, endPoint y: 115, distance: 26.6
click at [60, 115] on div "Peak Aggregate Network Throughput 1003.40 megabits/s" at bounding box center [131, 119] width 216 height 39
drag, startPoint x: 50, startPoint y: 113, endPoint x: 100, endPoint y: 128, distance: 51.9
click at [100, 128] on div "Peak Aggregate Network Throughput 1003.40 megabits/s" at bounding box center [131, 119] width 216 height 39
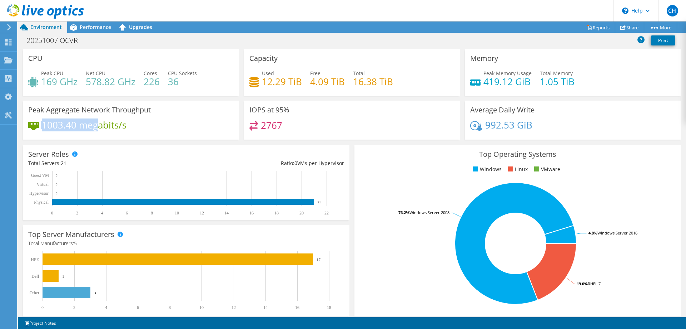
click at [102, 117] on div "Peak Aggregate Network Throughput 1003.40 megabits/s" at bounding box center [131, 119] width 216 height 39
click at [90, 29] on span "Performance" at bounding box center [95, 27] width 31 height 7
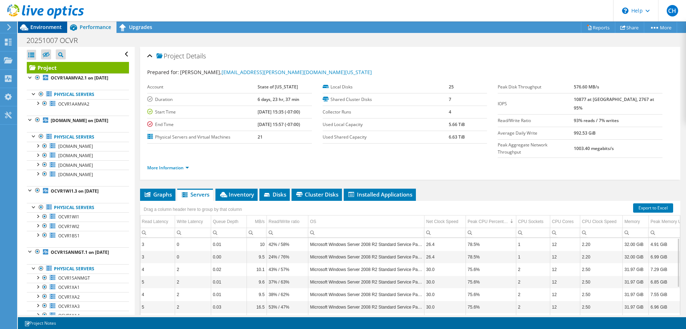
click at [40, 25] on span "Environment" at bounding box center [45, 27] width 31 height 7
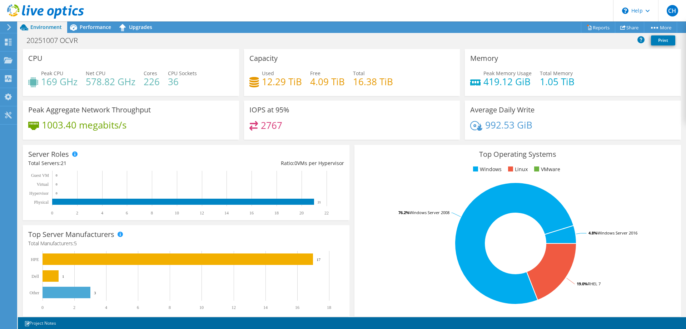
scroll to position [149, 0]
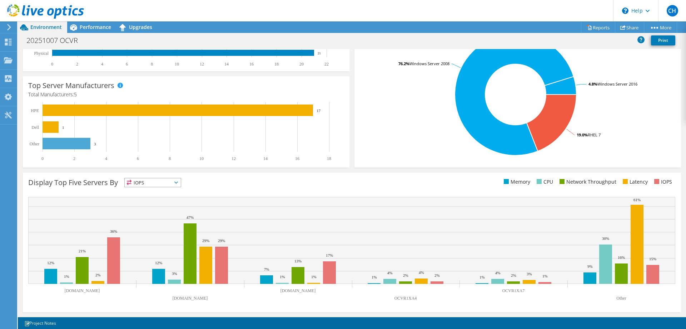
click at [156, 183] on span "IOPS" at bounding box center [148, 182] width 47 height 9
click at [148, 211] on li "CPU" at bounding box center [153, 212] width 56 height 10
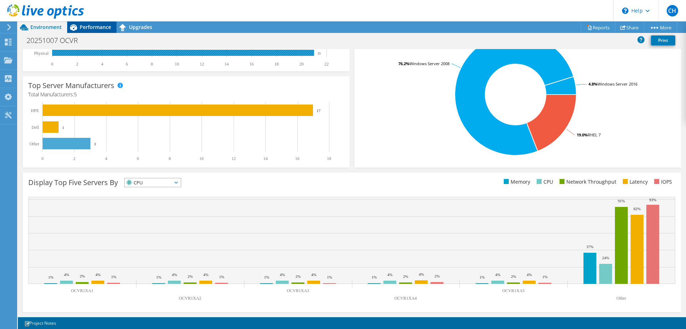
click at [98, 26] on span "Performance" at bounding box center [95, 27] width 31 height 7
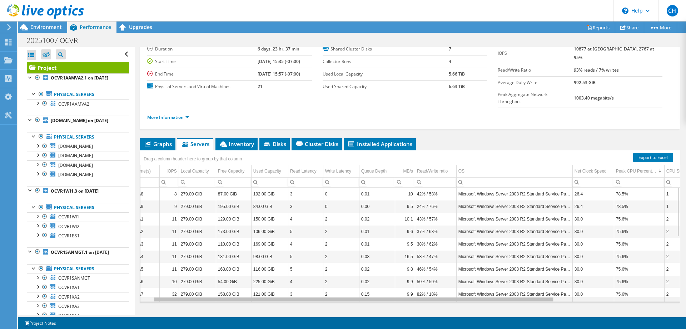
scroll to position [0, 13]
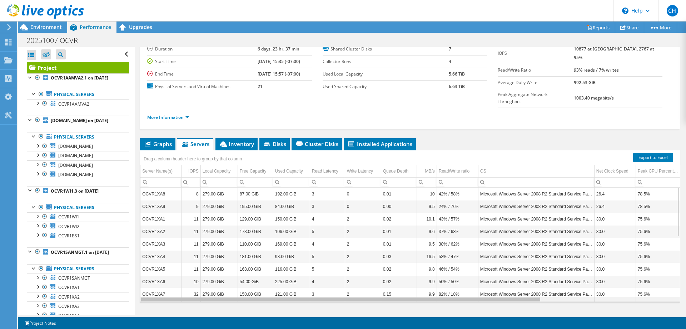
drag, startPoint x: 561, startPoint y: 286, endPoint x: 439, endPoint y: 291, distance: 122.0
click at [439, 291] on body "CH End User [PERSON_NAME] [EMAIL_ADDRESS][PERSON_NAME][DOMAIN_NAME][US_STATE] S…" at bounding box center [343, 164] width 686 height 329
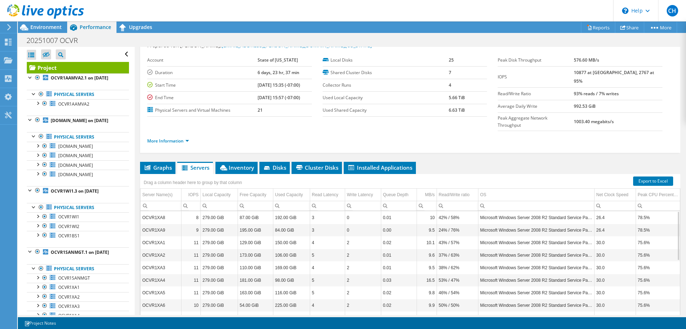
scroll to position [0, 0]
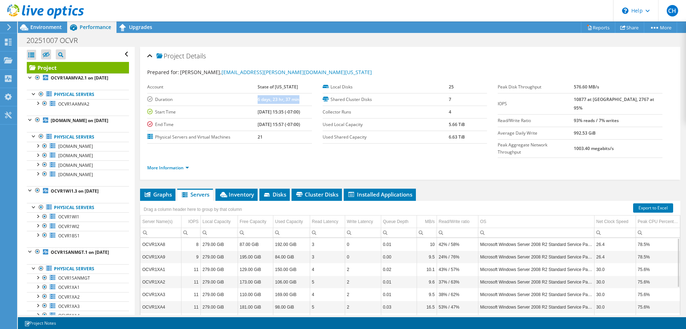
drag, startPoint x: 248, startPoint y: 101, endPoint x: 292, endPoint y: 101, distance: 43.6
click at [292, 101] on tr "Duration 6 days, 23 hr, 37 min" at bounding box center [229, 99] width 165 height 13
click at [278, 159] on div "More Information" at bounding box center [410, 168] width 526 height 20
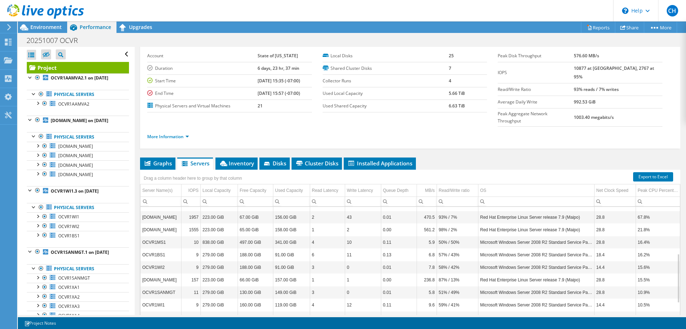
scroll to position [14, 0]
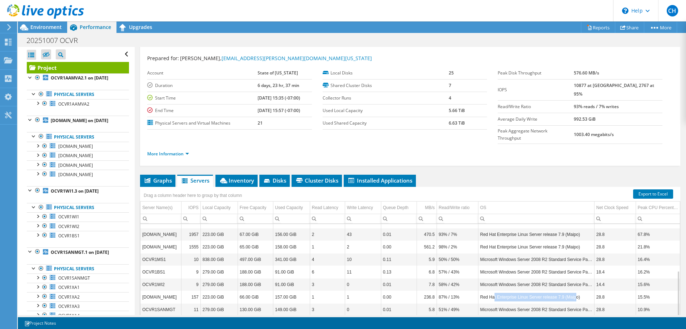
drag, startPoint x: 493, startPoint y: 282, endPoint x: 572, endPoint y: 281, distance: 78.3
click at [572, 290] on td "Red Hat Enterprise Linux Server release 7.9 (Maipo)" at bounding box center [536, 296] width 116 height 13
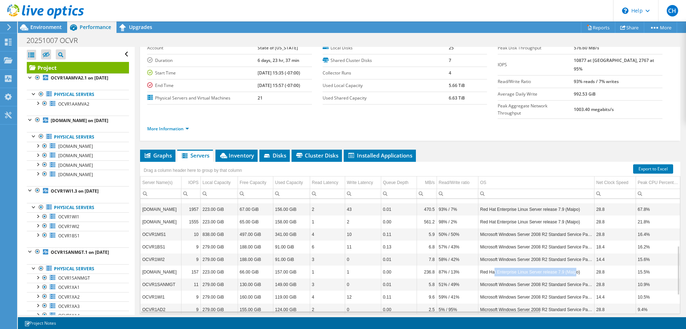
scroll to position [50, 0]
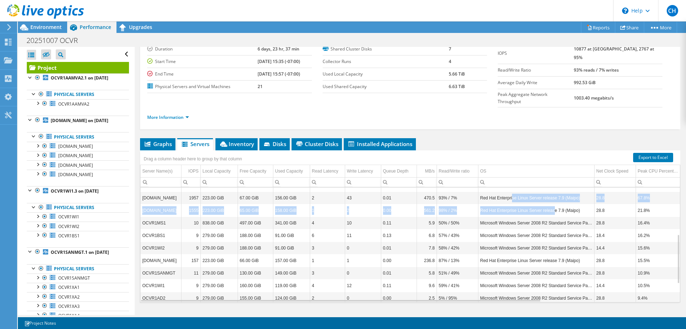
drag, startPoint x: 511, startPoint y: 183, endPoint x: 552, endPoint y: 196, distance: 42.2
click at [552, 196] on tbody "OCVR1XA8 8 279.00 GiB 87.00 GiB 192.00 GiB 3 0 0.01 10 42% / 58% Microsoft Wind…" at bounding box center [503, 210] width 727 height 263
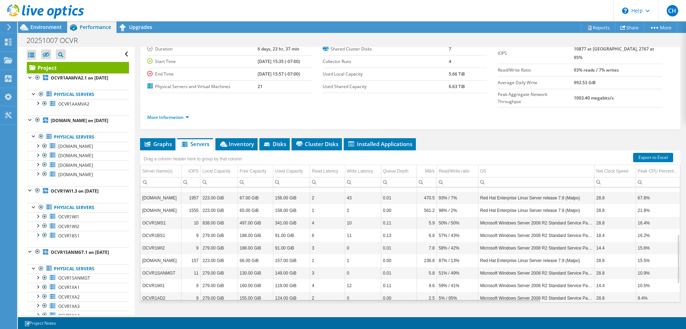
click at [541, 254] on td "Red Hat Enterprise Linux Server release 7.9 (Maipo)" at bounding box center [536, 260] width 116 height 13
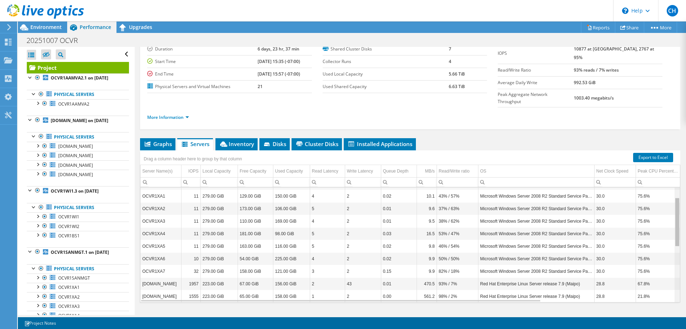
scroll to position [0, 0]
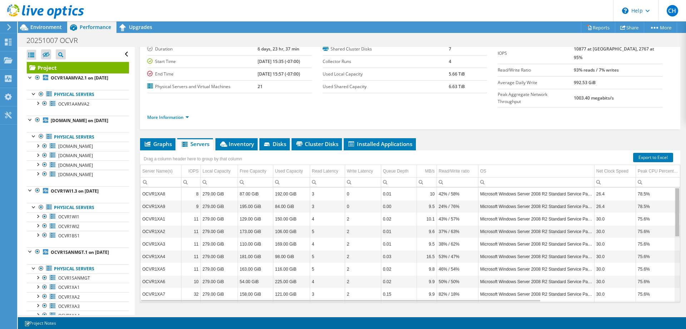
drag, startPoint x: 677, startPoint y: 236, endPoint x: 682, endPoint y: 184, distance: 51.7
click at [682, 184] on body "CH End User [PERSON_NAME] [EMAIL_ADDRESS][PERSON_NAME][DOMAIN_NAME][US_STATE] S…" at bounding box center [343, 164] width 686 height 329
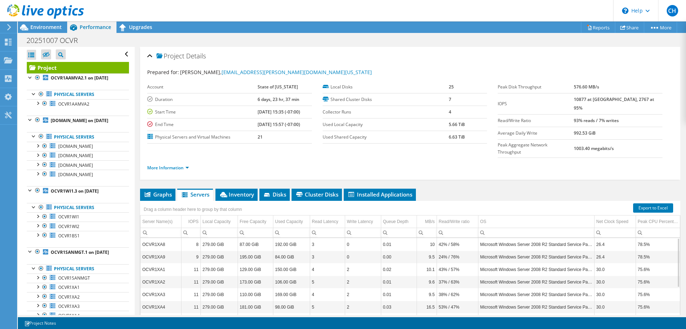
click at [617, 102] on td "10877 at [GEOGRAPHIC_DATA], 2767 at 95%" at bounding box center [618, 103] width 89 height 21
drag, startPoint x: 589, startPoint y: 99, endPoint x: 655, endPoint y: 101, distance: 65.8
click at [655, 101] on tr "IOPS 10877 at [GEOGRAPHIC_DATA], 2767 at 95%" at bounding box center [580, 103] width 165 height 21
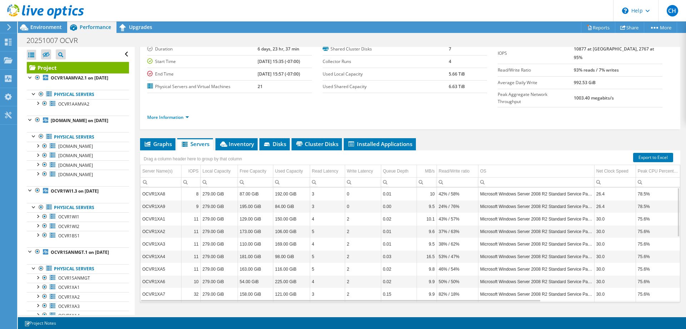
scroll to position [14, 0]
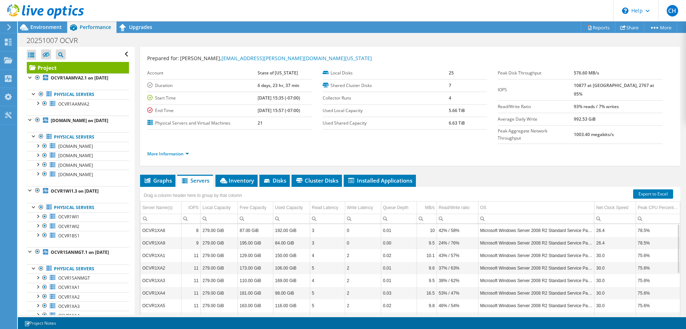
click at [619, 103] on b "93% reads / 7% writes" at bounding box center [596, 106] width 45 height 6
drag, startPoint x: 645, startPoint y: 98, endPoint x: 587, endPoint y: 98, distance: 58.3
click at [587, 100] on tr "Read/Write Ratio 93% reads / 7% writes" at bounding box center [580, 106] width 165 height 13
click at [570, 157] on div "Project Details Prepared for: [PERSON_NAME], [PERSON_NAME][EMAIL_ADDRESS][PERSO…" at bounding box center [410, 199] width 551 height 333
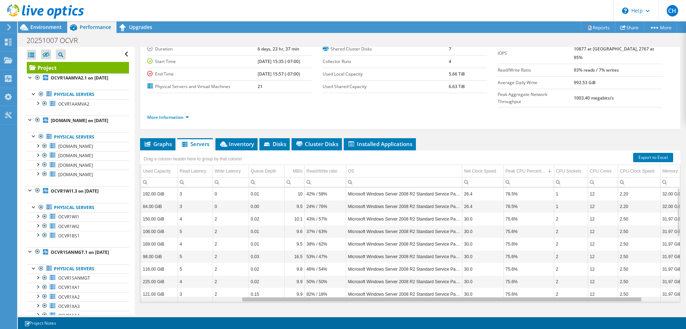
scroll to position [0, 153]
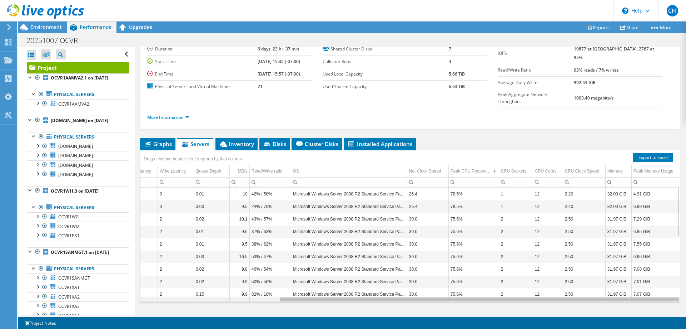
drag, startPoint x: 525, startPoint y: 286, endPoint x: 682, endPoint y: 282, distance: 157.3
click at [682, 282] on body "CH End User [PERSON_NAME] [EMAIL_ADDRESS][PERSON_NAME][DOMAIN_NAME][US_STATE] S…" at bounding box center [343, 164] width 686 height 329
click at [463, 187] on td "78.5%" at bounding box center [474, 193] width 50 height 13
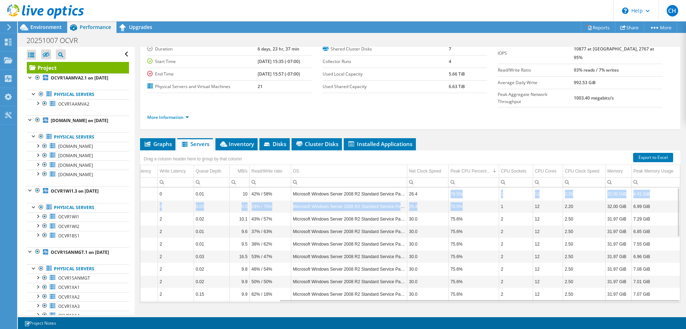
drag, startPoint x: 451, startPoint y: 179, endPoint x: 463, endPoint y: 190, distance: 16.2
click at [463, 190] on tbody "OCVR1XA8 8 279.00 GiB 87.00 GiB 192.00 GiB 3 0 0.01 10 42% / 58% Microsoft Wind…" at bounding box center [316, 318] width 727 height 263
click at [464, 200] on td "78.5%" at bounding box center [474, 206] width 50 height 13
drag, startPoint x: 517, startPoint y: 178, endPoint x: 543, endPoint y: 177, distance: 25.7
click at [543, 187] on tr "OCVR1XA8 8 279.00 GiB 87.00 GiB 192.00 GiB 3 0 0.01 10 42% / 58% Microsoft Wind…" at bounding box center [316, 193] width 727 height 13
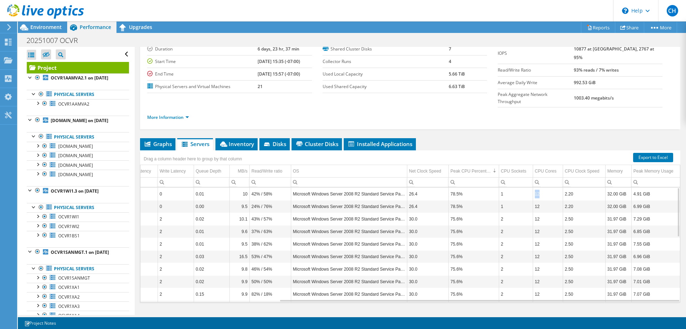
click at [544, 187] on td "12" at bounding box center [548, 193] width 30 height 13
click at [655, 167] on div "Peak Memory Usage" at bounding box center [654, 171] width 40 height 9
click at [655, 167] on div "Peak Memory Usage" at bounding box center [653, 171] width 39 height 9
drag, startPoint x: 635, startPoint y: 216, endPoint x: 648, endPoint y: 216, distance: 13.2
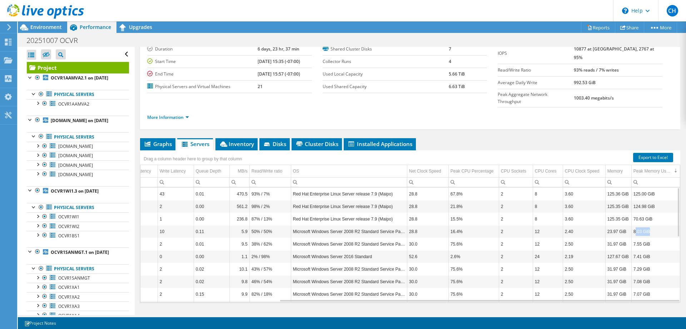
click at [648, 225] on td "8.03 GiB" at bounding box center [656, 231] width 49 height 13
click at [656, 225] on td "8.03 GiB" at bounding box center [656, 231] width 49 height 13
drag, startPoint x: 635, startPoint y: 217, endPoint x: 652, endPoint y: 216, distance: 17.2
click at [652, 225] on td "8.03 GiB" at bounding box center [656, 231] width 49 height 13
click at [657, 225] on td "8.03 GiB" at bounding box center [656, 231] width 49 height 13
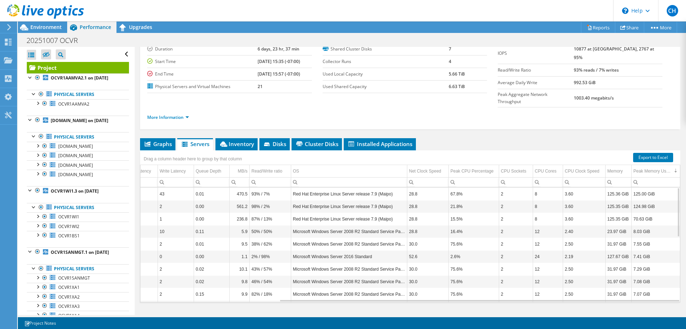
scroll to position [14, 0]
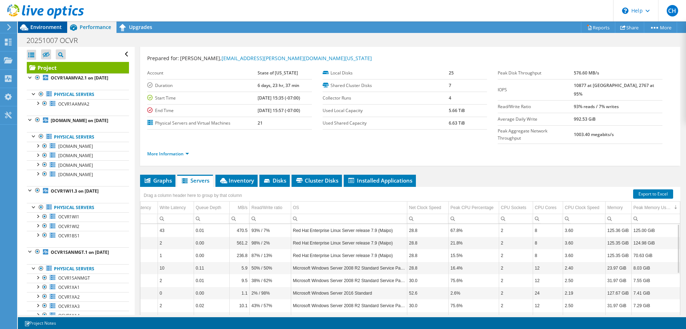
click at [46, 28] on span "Environment" at bounding box center [45, 27] width 31 height 7
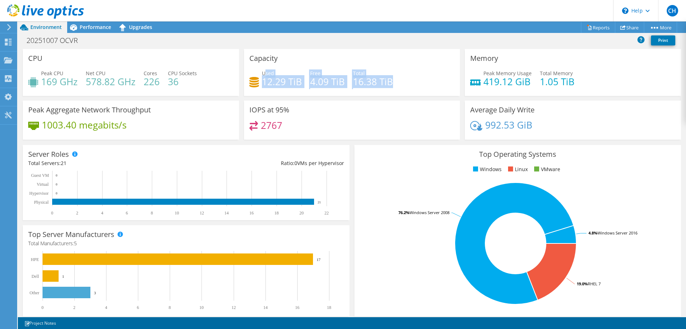
drag, startPoint x: 265, startPoint y: 73, endPoint x: 390, endPoint y: 81, distance: 126.1
click at [390, 81] on div "Used 12.29 TiB Free 4.09 TiB Total 16.38 TiB" at bounding box center [353, 80] width 206 height 23
click at [395, 81] on div "Used 12.29 TiB Free 4.09 TiB Total 16.38 TiB" at bounding box center [353, 80] width 206 height 23
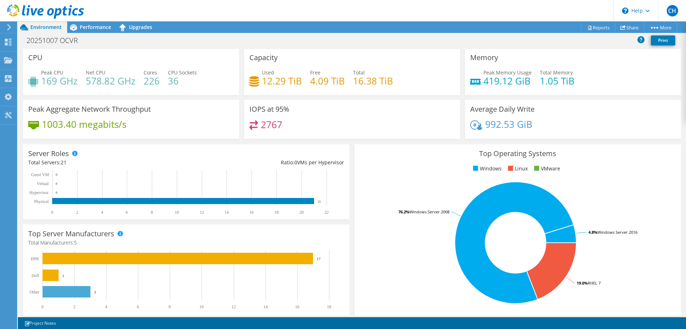
scroll to position [0, 0]
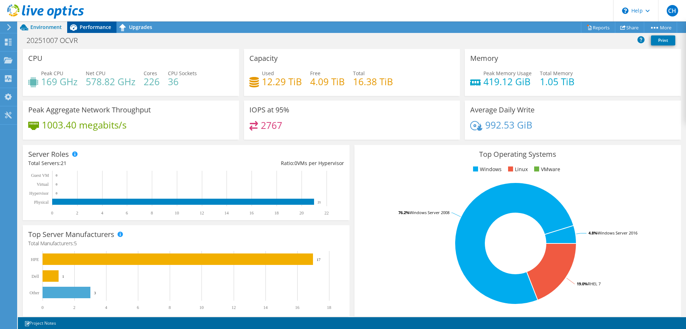
click at [100, 26] on span "Performance" at bounding box center [95, 27] width 31 height 7
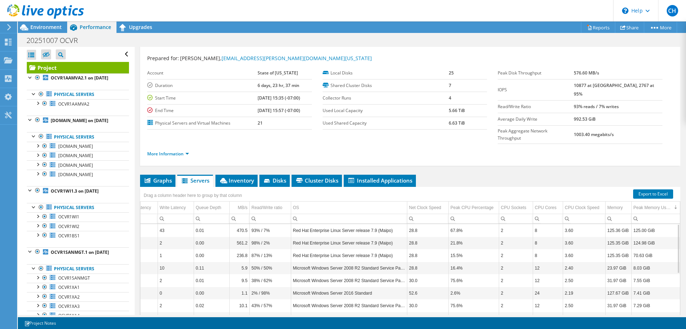
scroll to position [14, 0]
click at [41, 27] on span "Environment" at bounding box center [45, 27] width 31 height 7
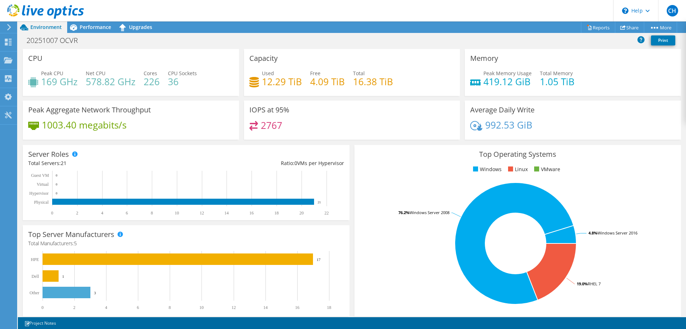
click at [153, 82] on h4 "226" at bounding box center [152, 82] width 16 height 8
click at [197, 140] on div "Peak Aggregate Network Throughput 1003.40 megabits/s" at bounding box center [130, 122] width 221 height 44
click at [443, 10] on header "CH End User [PERSON_NAME] [EMAIL_ADDRESS][PERSON_NAME][DOMAIN_NAME][US_STATE] S…" at bounding box center [343, 10] width 686 height 21
